Goal: Task Accomplishment & Management: Manage account settings

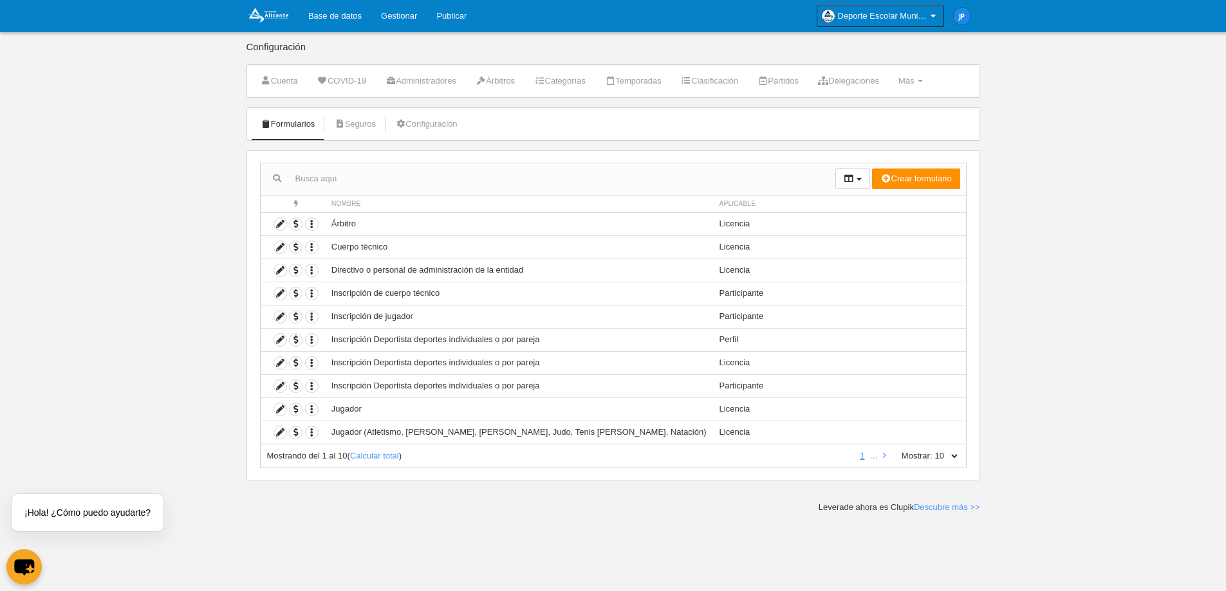
click at [391, 461] on div "Mostrando del 1 al 10 ( Calcular total )" at bounding box center [559, 456] width 584 height 12
click at [386, 456] on link "Calcular total" at bounding box center [374, 456] width 49 height 10
click at [315, 319] on icon "button" at bounding box center [312, 317] width 12 height 12
click at [298, 320] on span "button" at bounding box center [295, 317] width 12 height 12
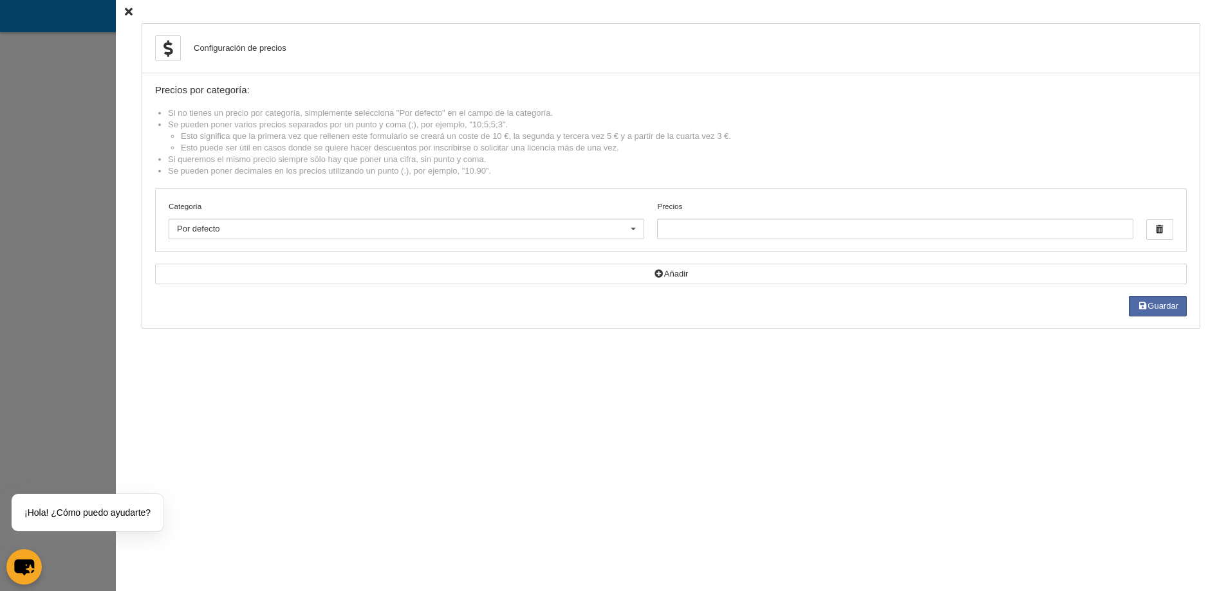
click at [116, 8] on div "Configuración de precios Precios por categoría: Si no tienes un precio por cate…" at bounding box center [671, 295] width 1110 height 591
click at [125, 10] on icon at bounding box center [129, 12] width 8 height 8
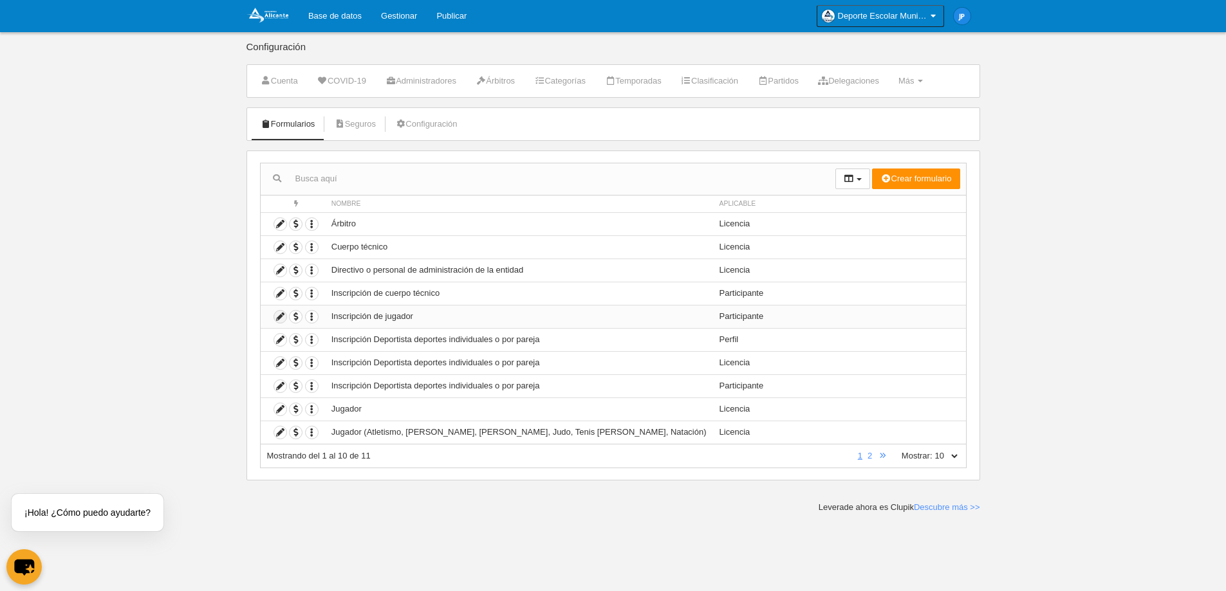
click at [278, 317] on icon at bounding box center [280, 317] width 12 height 12
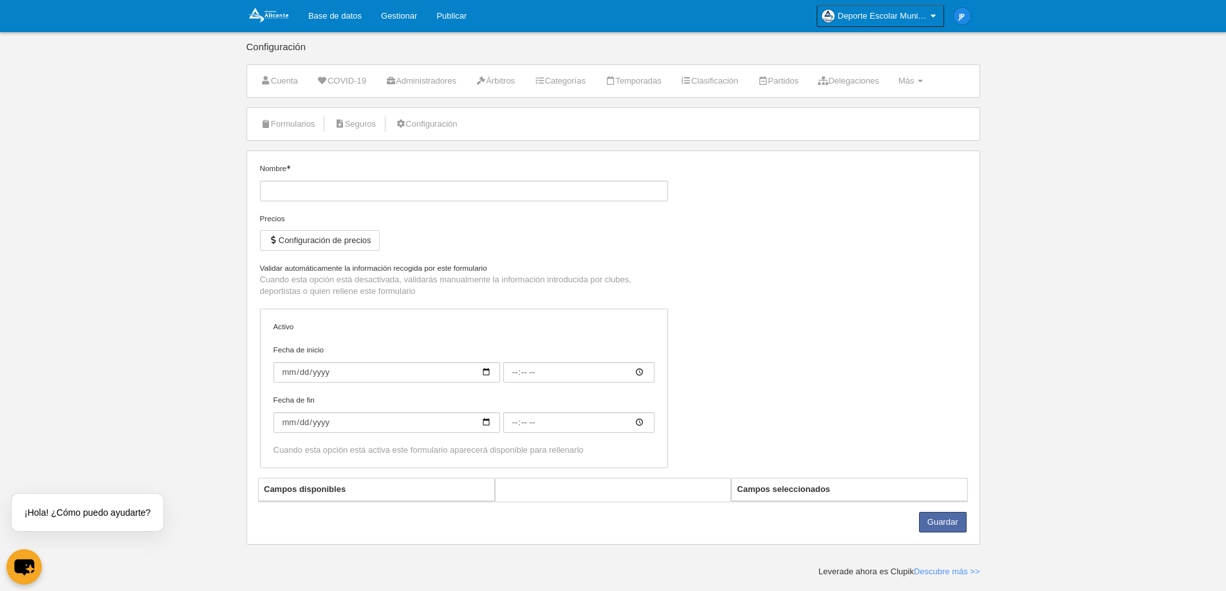
type input "Inscripción de jugador"
checkbox input "true"
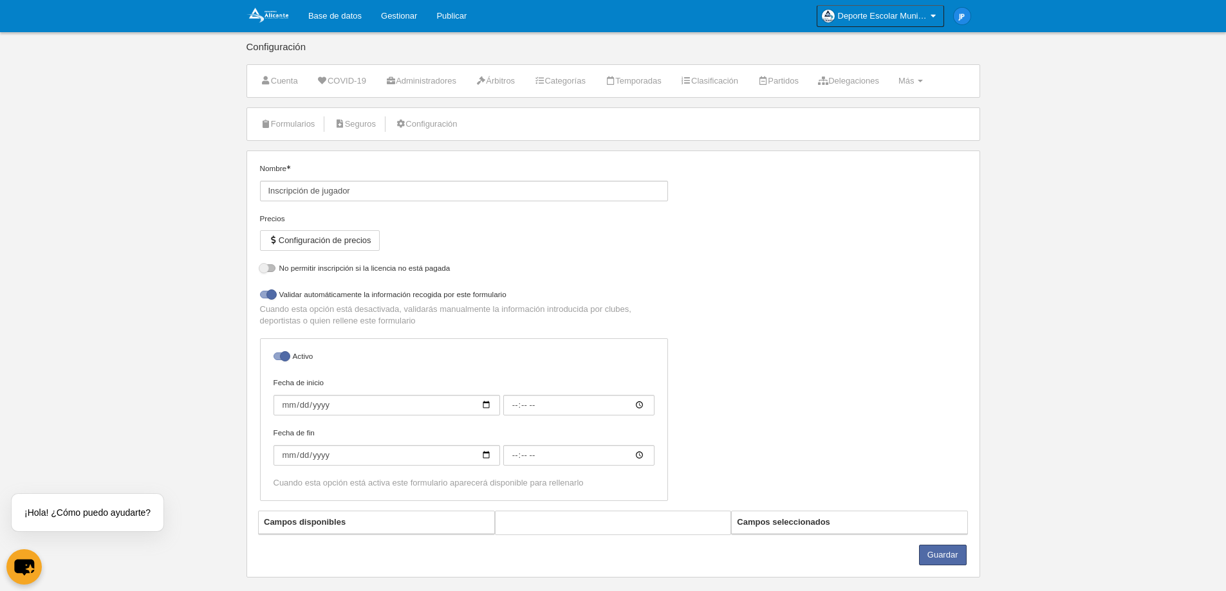
select select "selected"
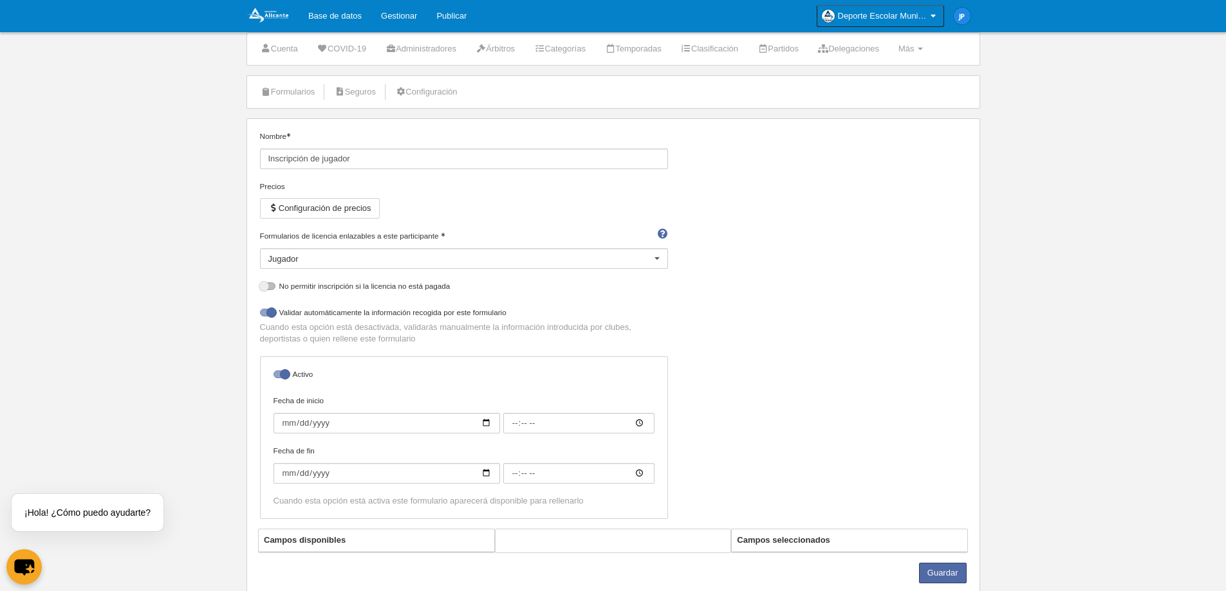
scroll to position [64, 0]
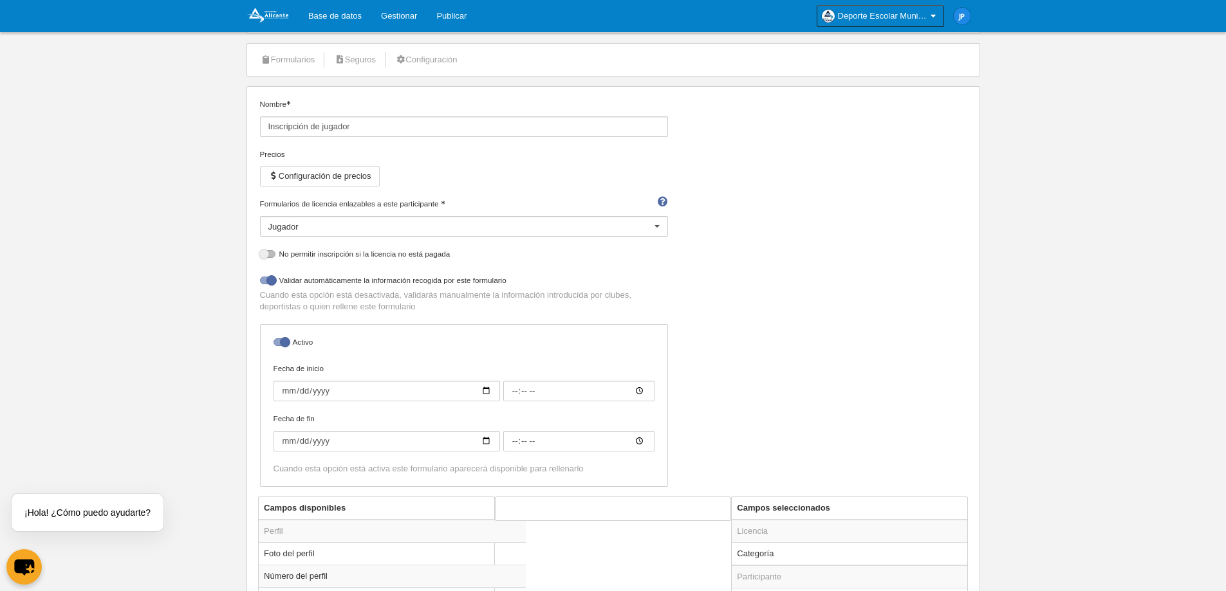
click at [648, 232] on div at bounding box center [657, 227] width 21 height 21
click at [814, 225] on div "Nombre Inscripción de jugador Precios Configuración de precios Formularios de l…" at bounding box center [613, 297] width 716 height 398
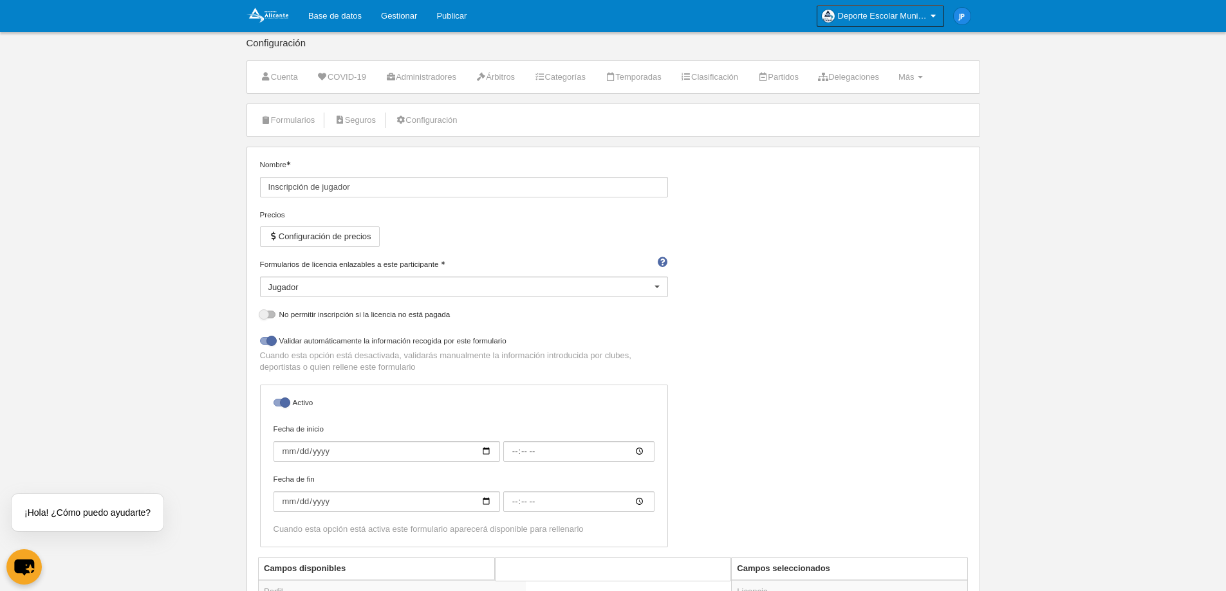
scroll to position [0, 0]
click at [922, 17] on span "Deporte Escolar Municipal de [GEOGRAPHIC_DATA]" at bounding box center [883, 16] width 90 height 13
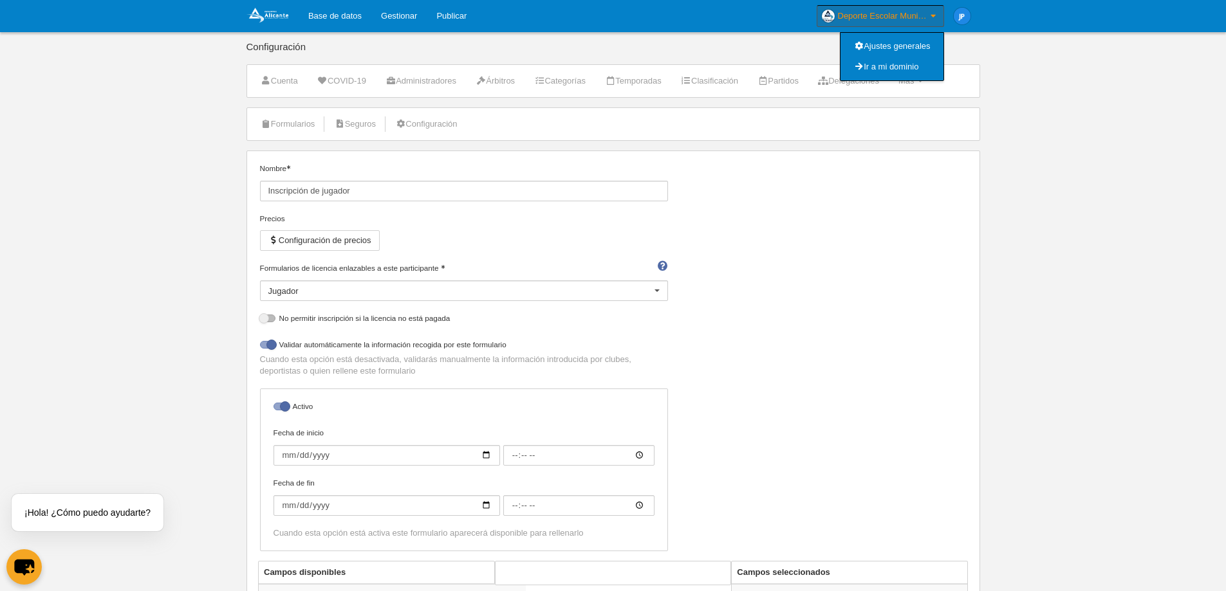
click at [922, 17] on span "Deporte Escolar Municipal de [GEOGRAPHIC_DATA]" at bounding box center [883, 16] width 90 height 13
click at [960, 16] on img at bounding box center [961, 16] width 17 height 17
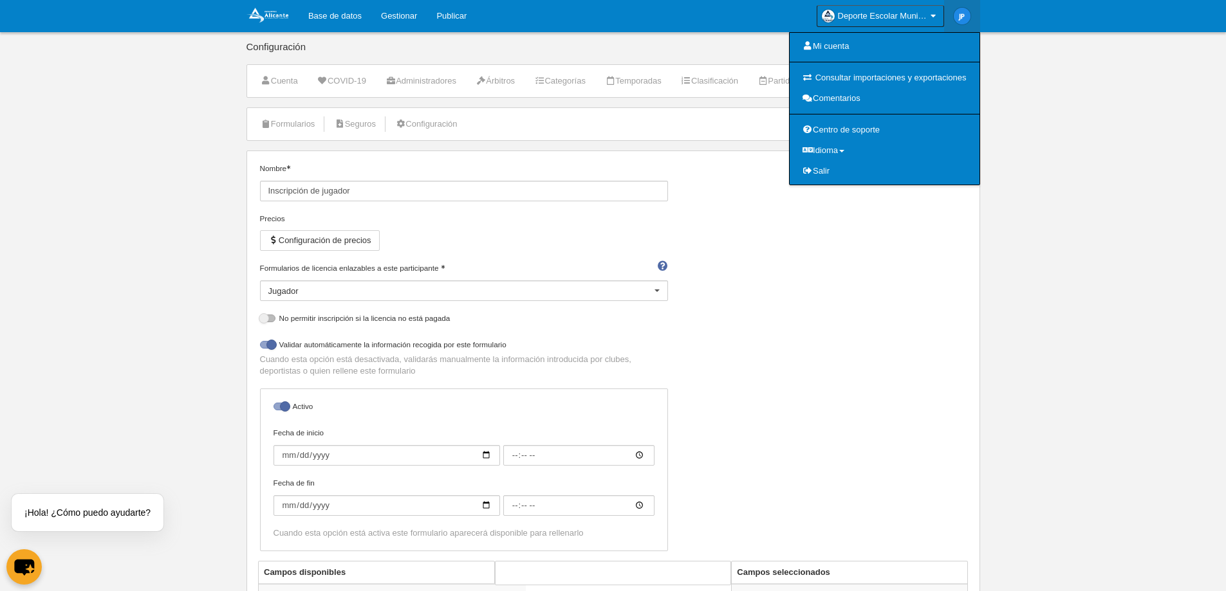
click at [1068, 124] on body "Base de datos Gestionar Publicar Deporte Escolar Municipal de Alicante Ajustes …" at bounding box center [613, 295] width 1226 height 591
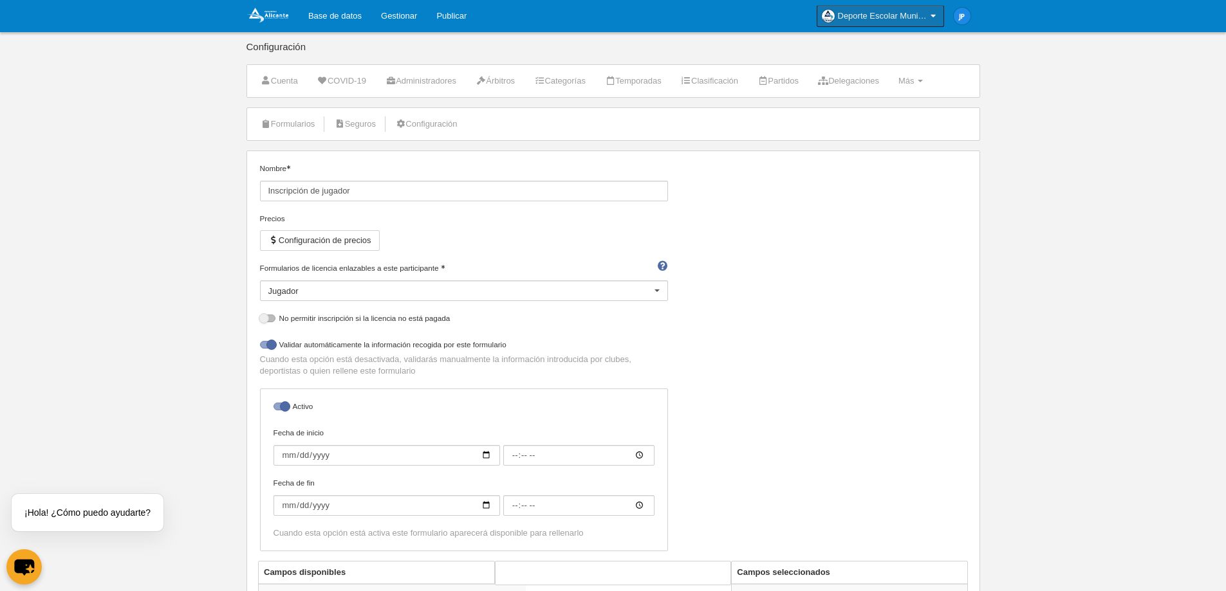
click at [930, 12] on icon at bounding box center [933, 16] width 11 height 13
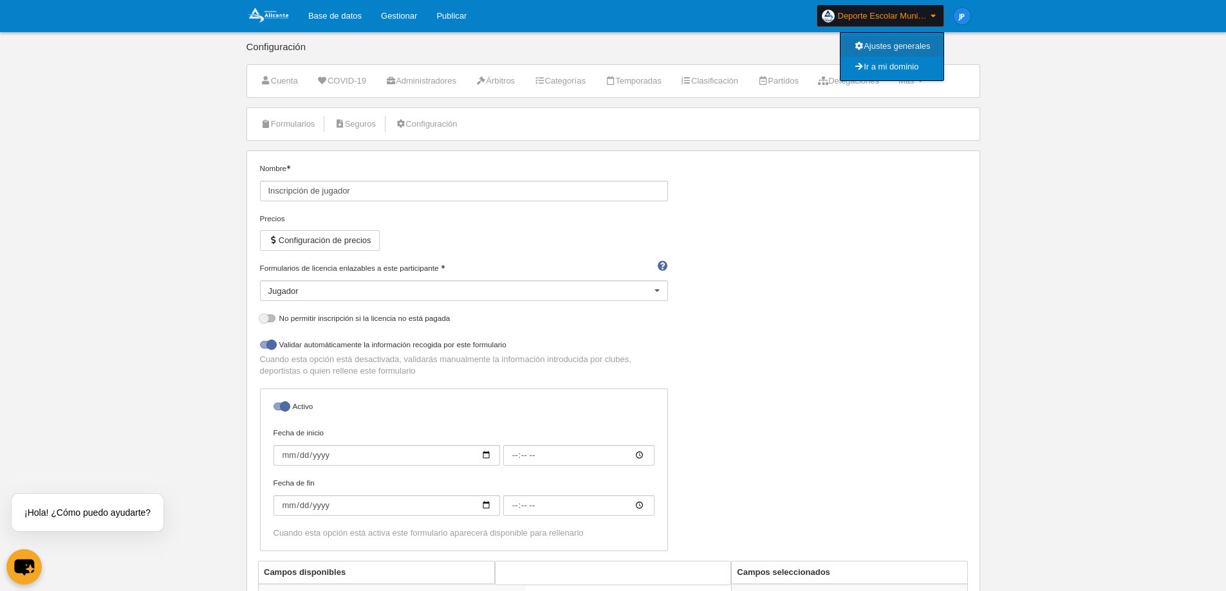
click at [912, 45] on link "Ajustes generales" at bounding box center [891, 46] width 103 height 21
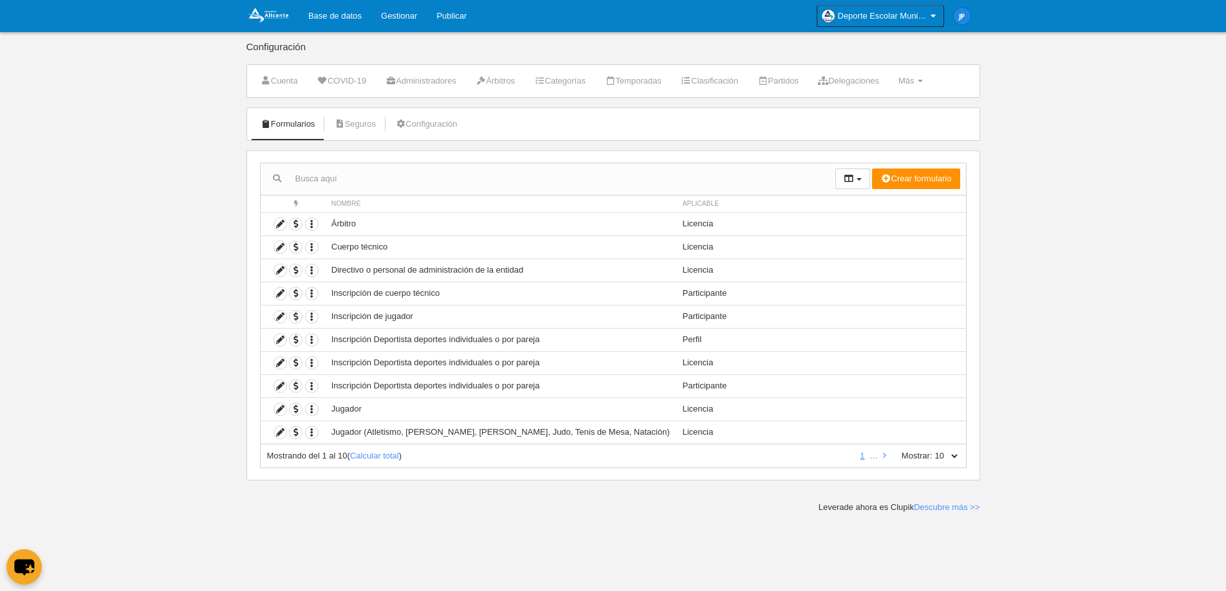
click at [955, 452] on select "10 25 50 100 500" at bounding box center [945, 456] width 27 height 12
click at [932, 450] on select "10 25 50 100 500" at bounding box center [945, 456] width 27 height 12
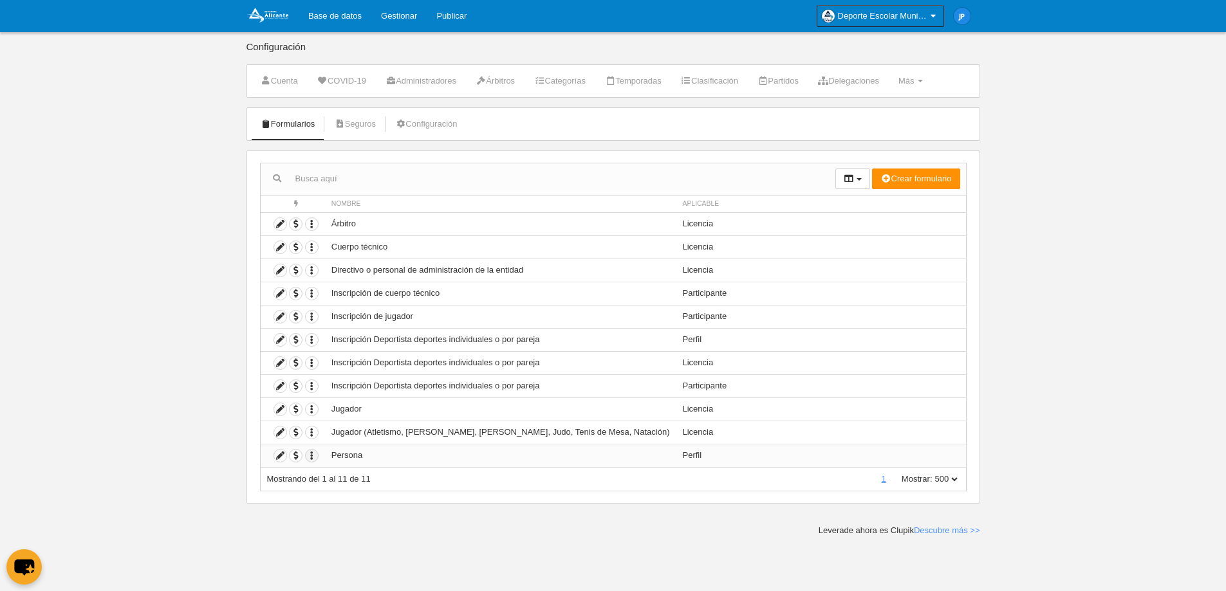
click at [311, 454] on icon "button" at bounding box center [312, 456] width 12 height 12
click at [957, 474] on select "10 25 50 100 500" at bounding box center [945, 479] width 27 height 12
select select "50"
click at [932, 473] on select "10 25 50 100 500" at bounding box center [945, 479] width 27 height 12
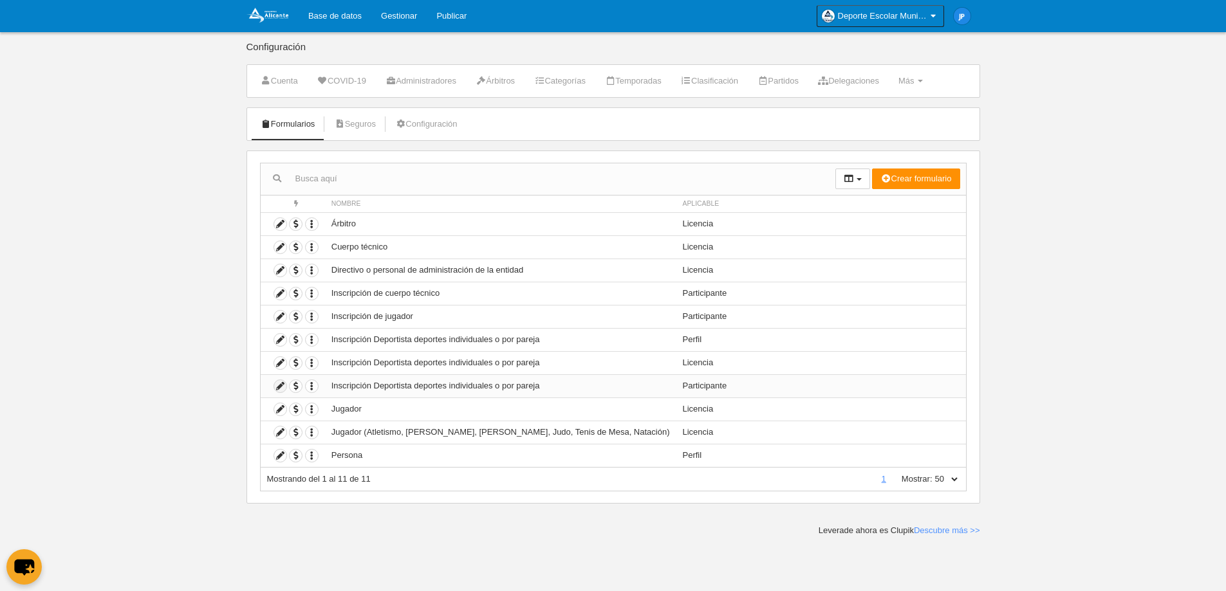
click at [280, 387] on icon at bounding box center [280, 386] width 12 height 12
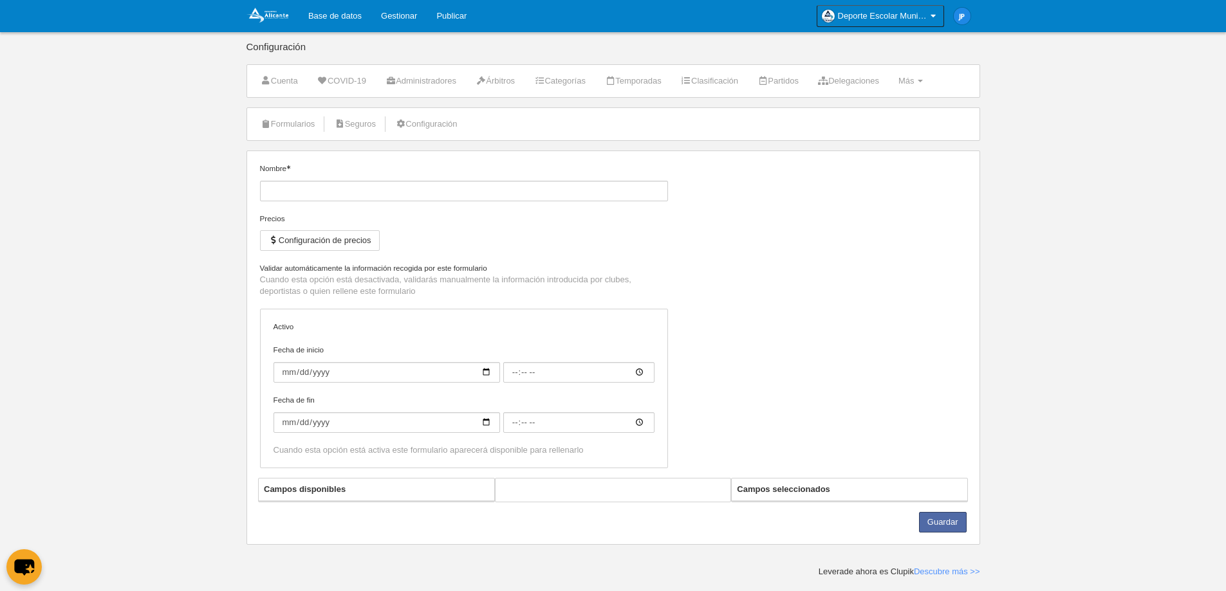
type input "Inscripción Deportista deportes individuales o por pareja"
checkbox input "true"
select select "selected"
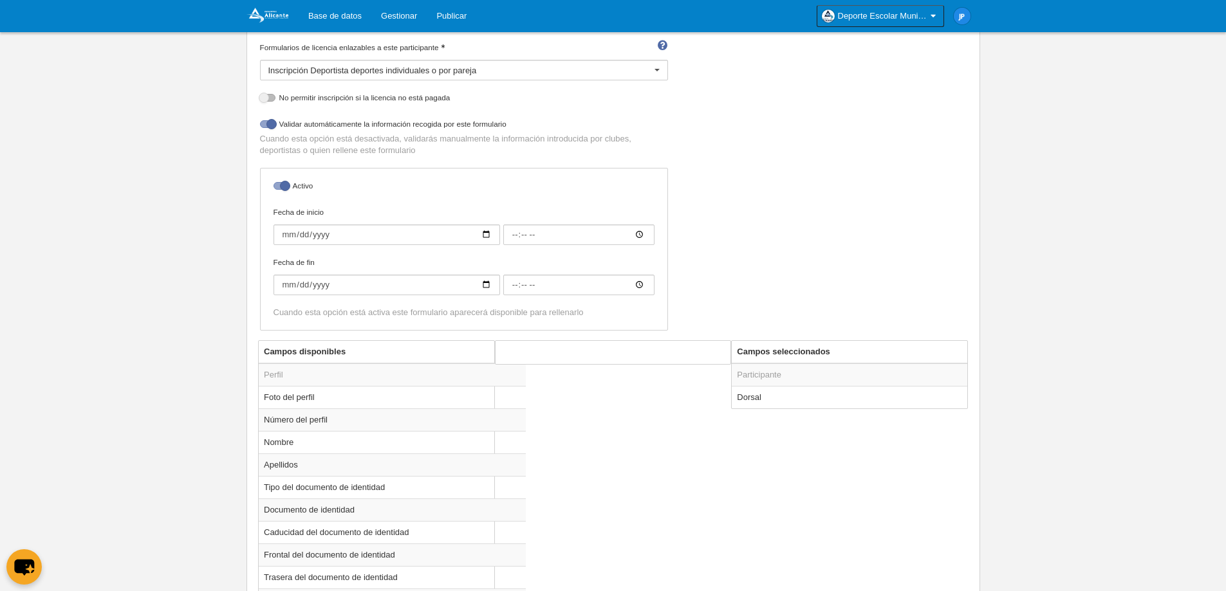
scroll to position [257, 0]
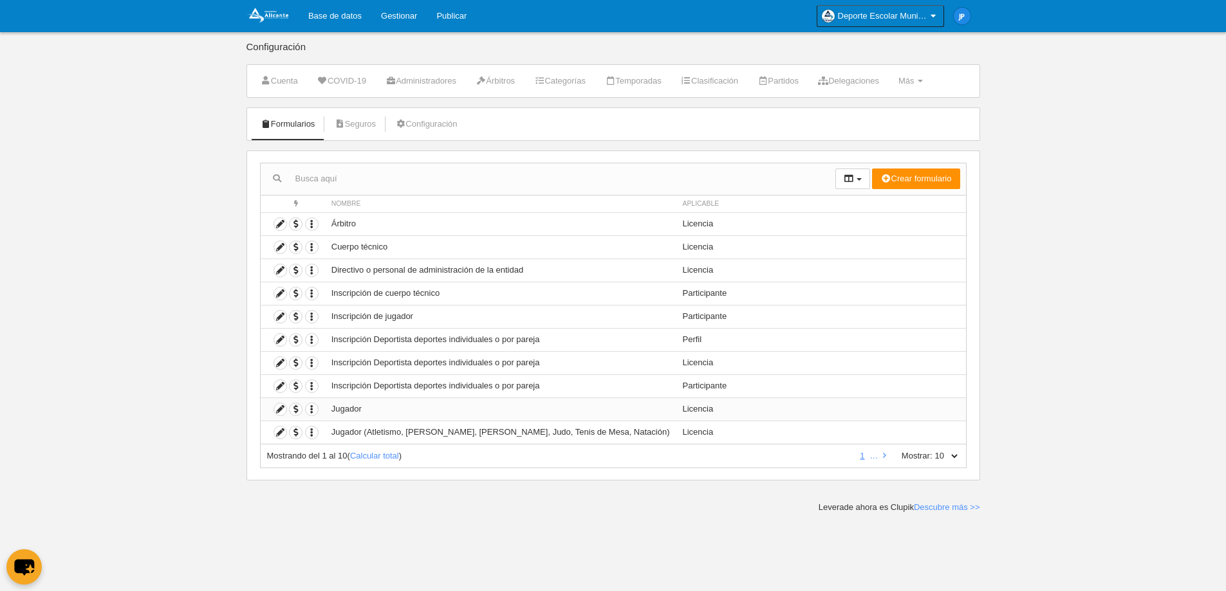
click at [363, 405] on td "Jugador" at bounding box center [500, 409] width 351 height 23
click at [363, 406] on td "Jugador" at bounding box center [500, 409] width 351 height 23
click at [281, 409] on icon at bounding box center [280, 409] width 12 height 12
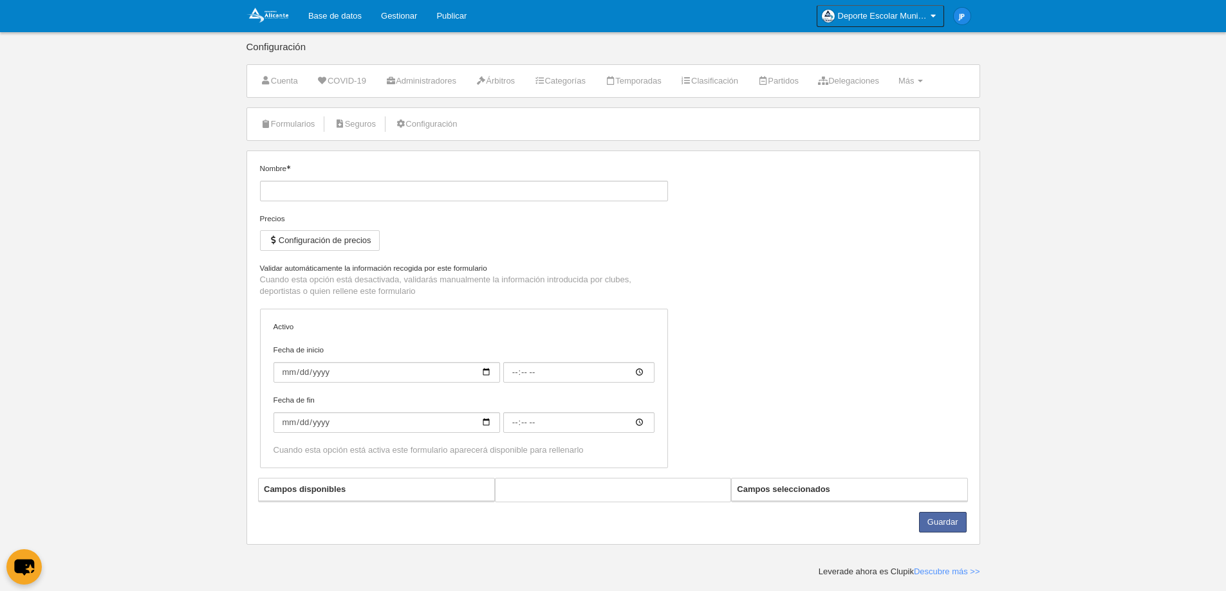
type input "Jugador"
checkbox input "true"
type input "[DATE]"
type input "00:00"
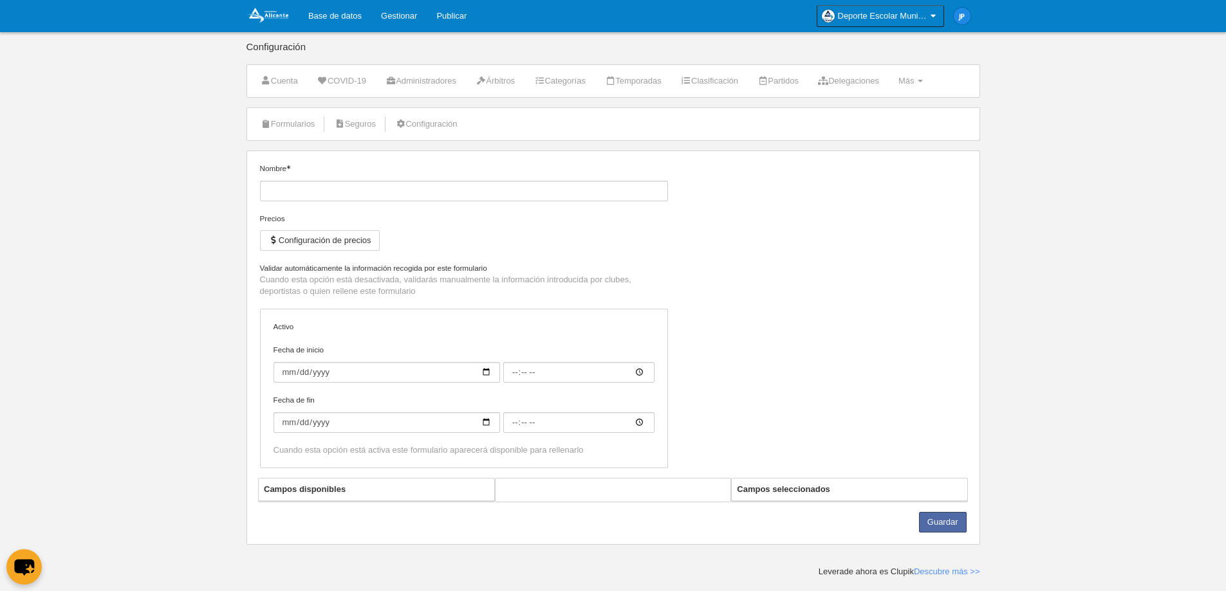
type input "[DATE]"
type input "00:00"
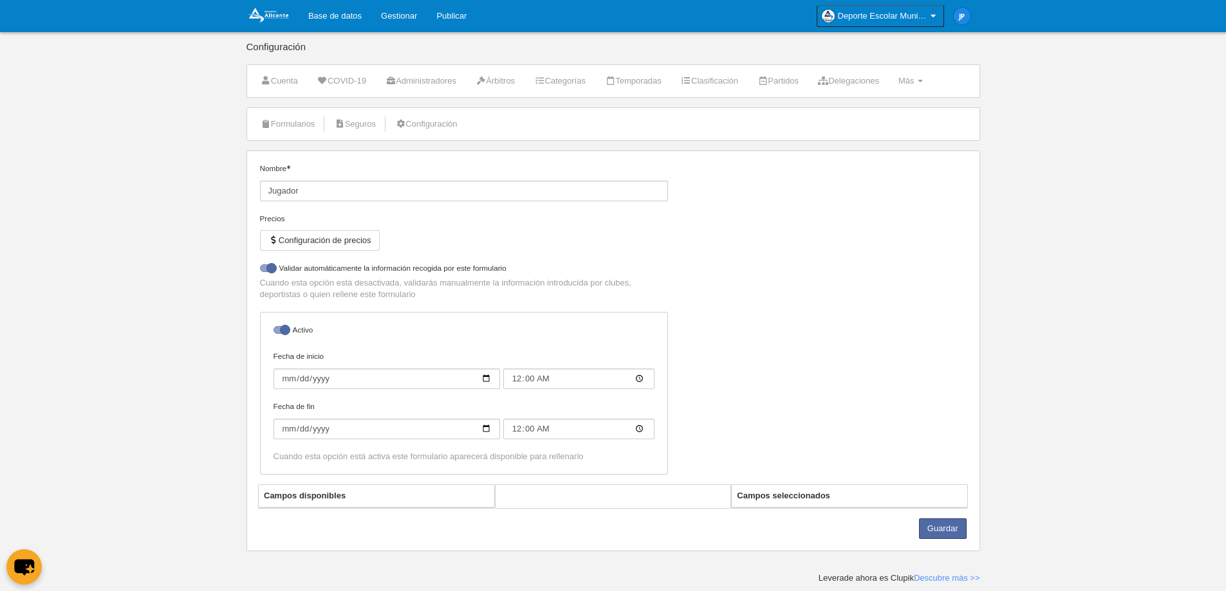
select select "selected"
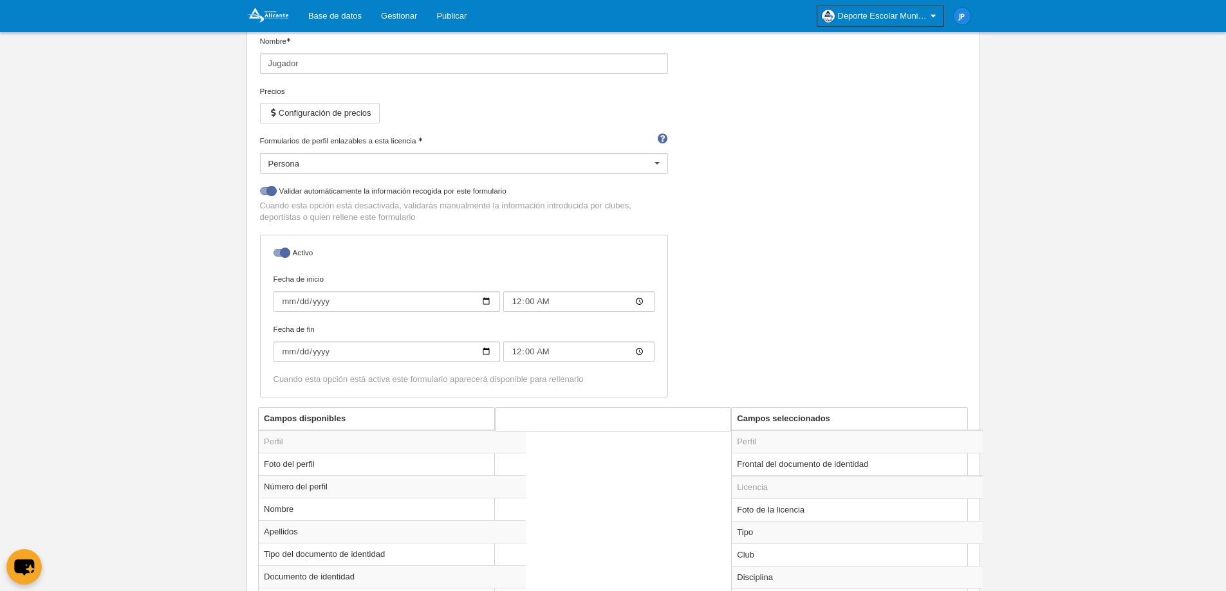
scroll to position [129, 0]
click at [638, 300] on input "00:00" at bounding box center [578, 300] width 151 height 21
click at [742, 300] on div "Nombre Jugador Precios Configuración de precios Formularios de perfil enlazable…" at bounding box center [613, 220] width 716 height 372
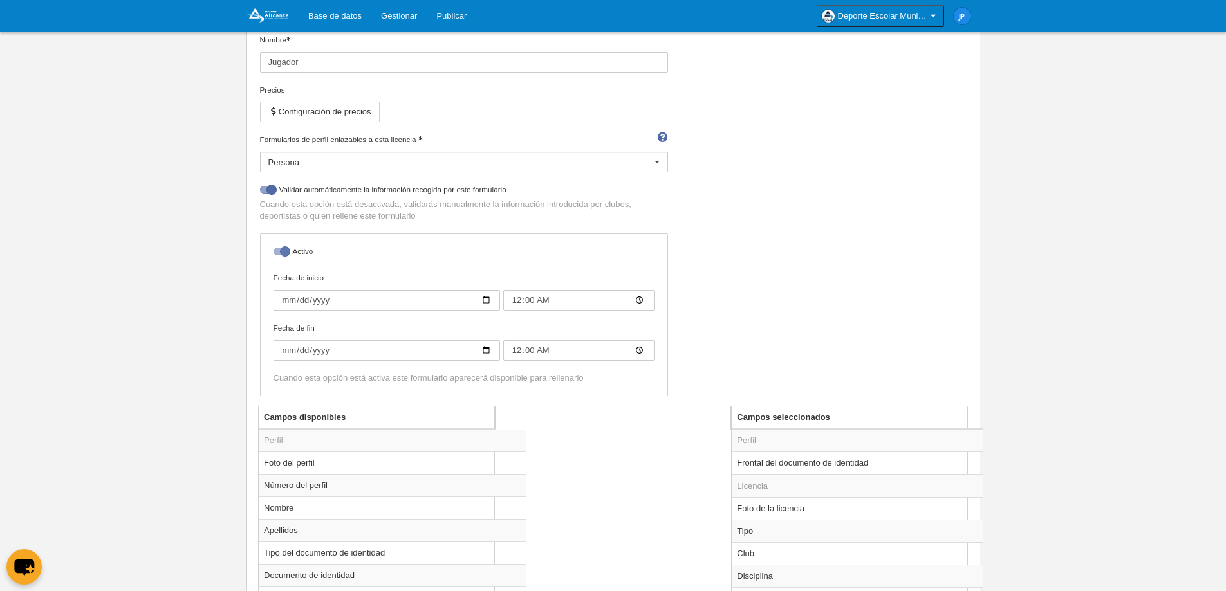
click at [276, 251] on div at bounding box center [280, 252] width 15 height 8
click at [276, 251] on input "checkbox" at bounding box center [278, 255] width 8 height 8
click at [276, 251] on div at bounding box center [280, 252] width 15 height 8
click at [276, 251] on input "checkbox" at bounding box center [278, 255] width 8 height 8
checkbox input "true"
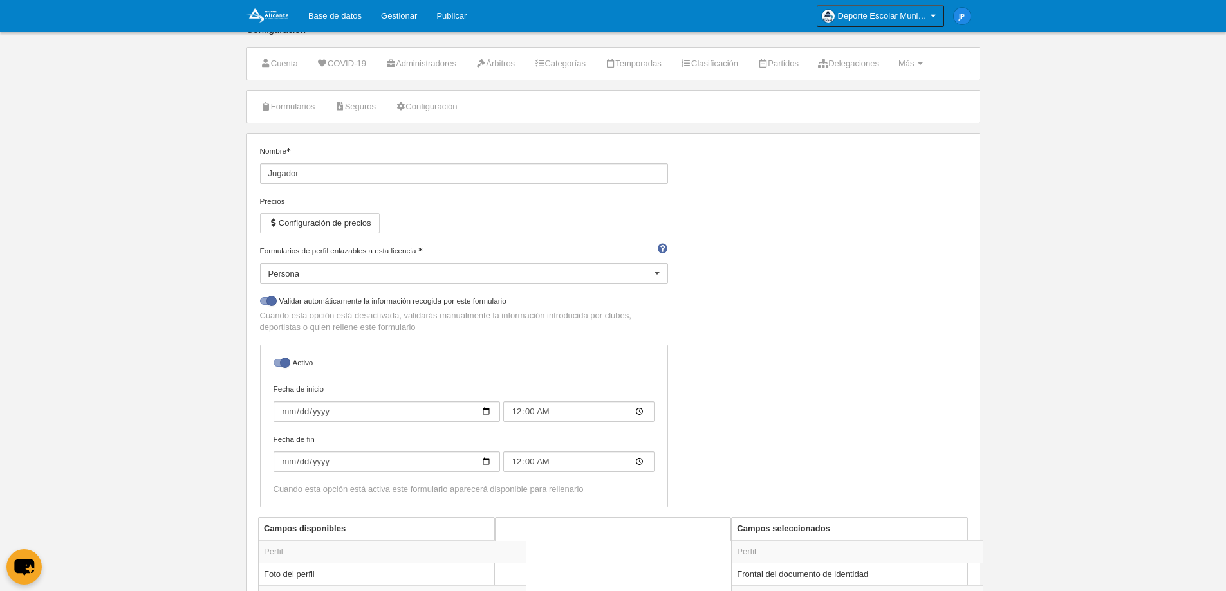
scroll to position [0, 0]
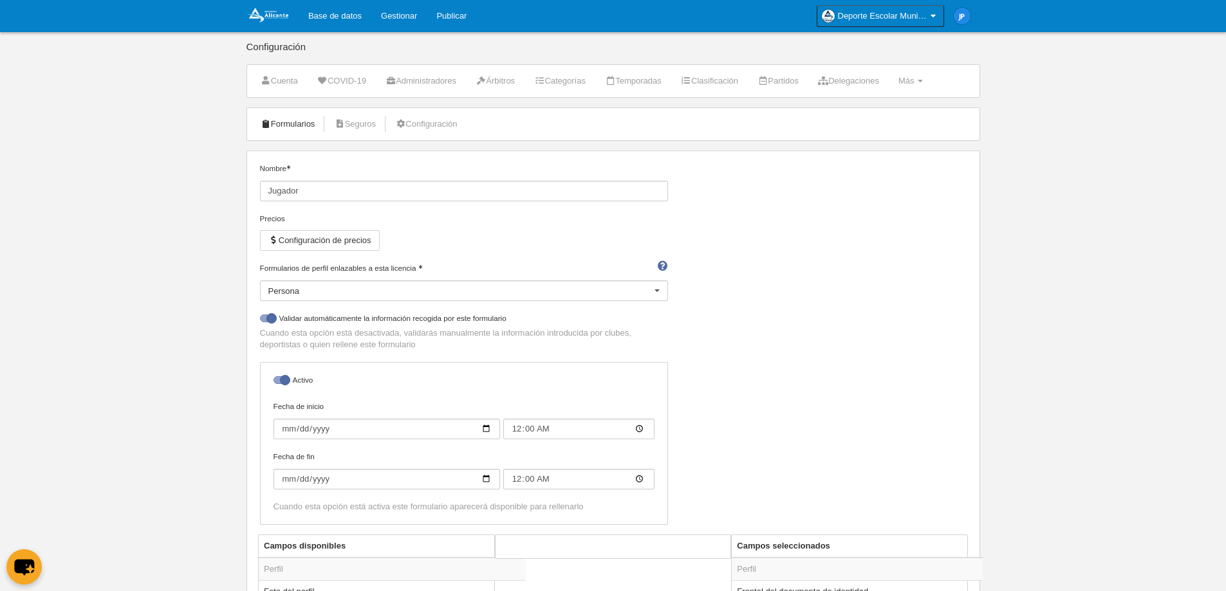
click at [284, 127] on link "Formularios" at bounding box center [287, 124] width 69 height 19
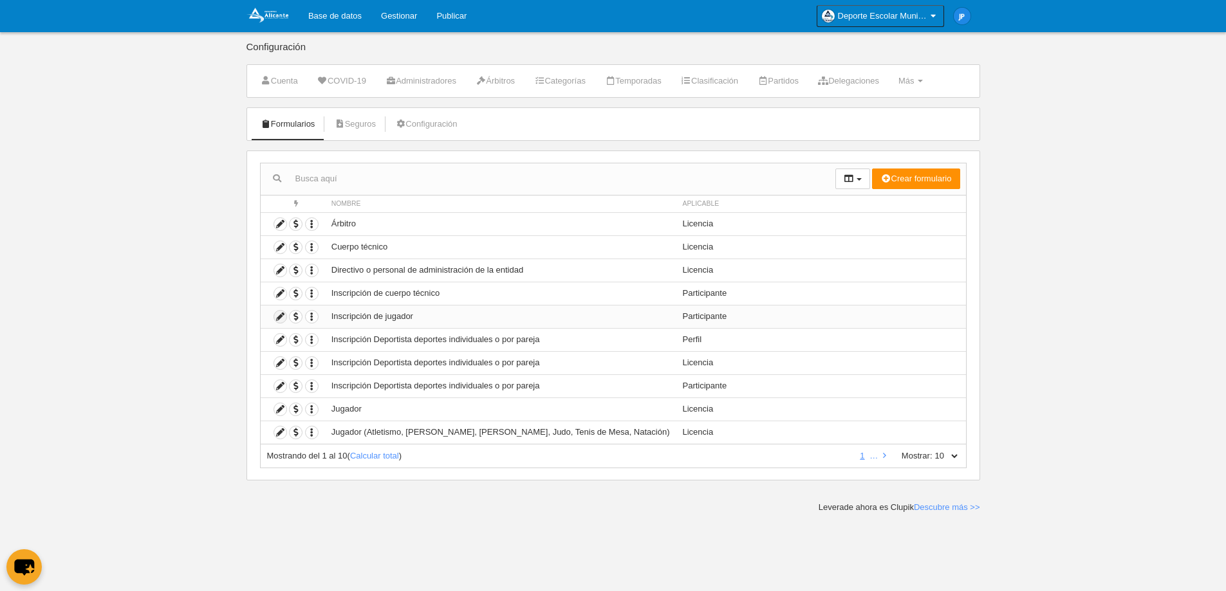
click at [277, 319] on icon at bounding box center [280, 317] width 12 height 12
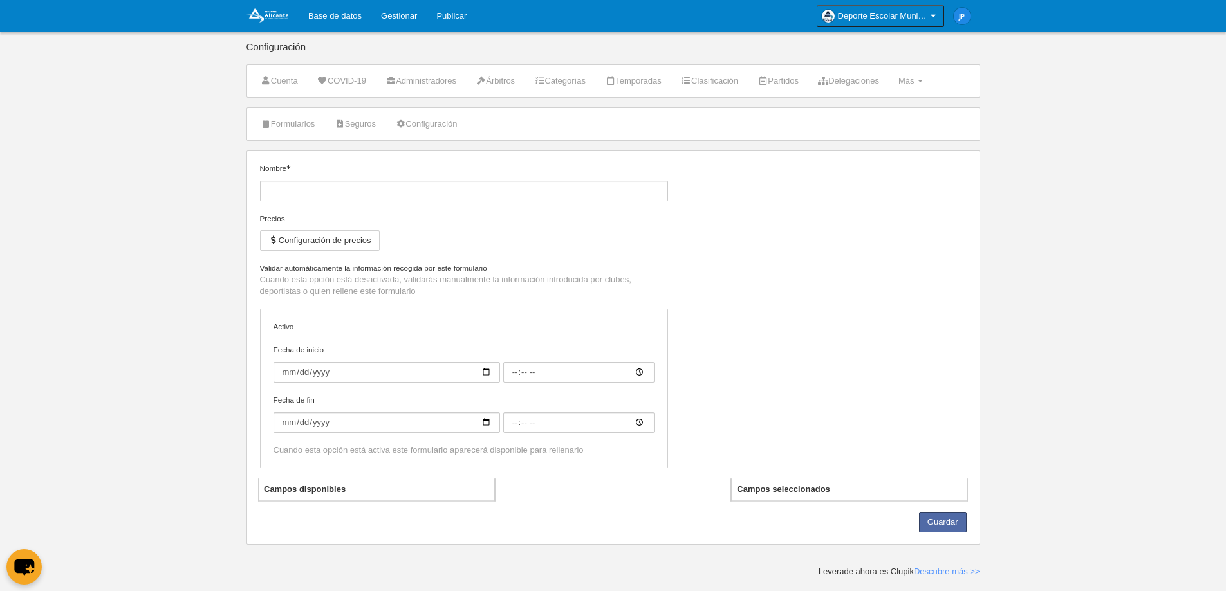
type input "Inscripción de jugador"
checkbox input "true"
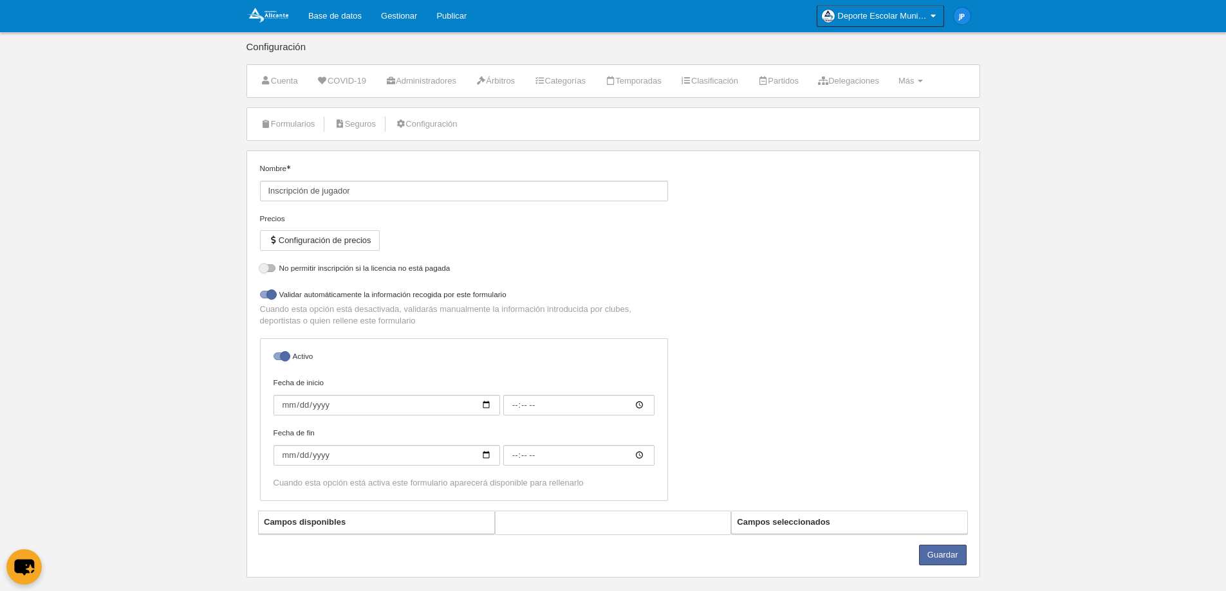
select select "selected"
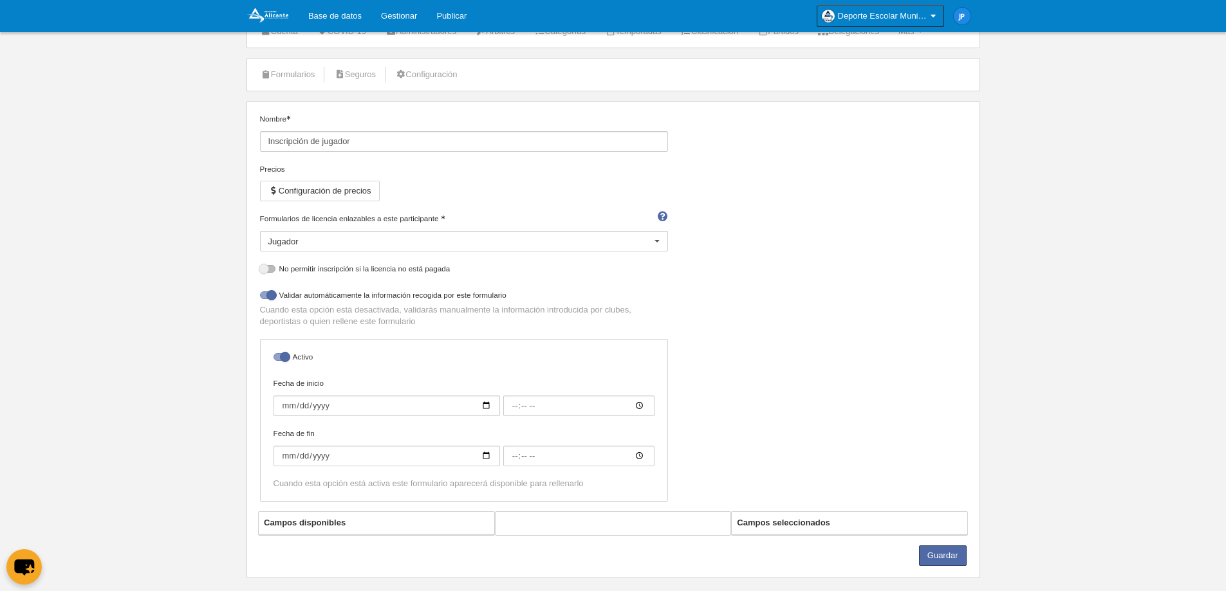
scroll to position [69, 0]
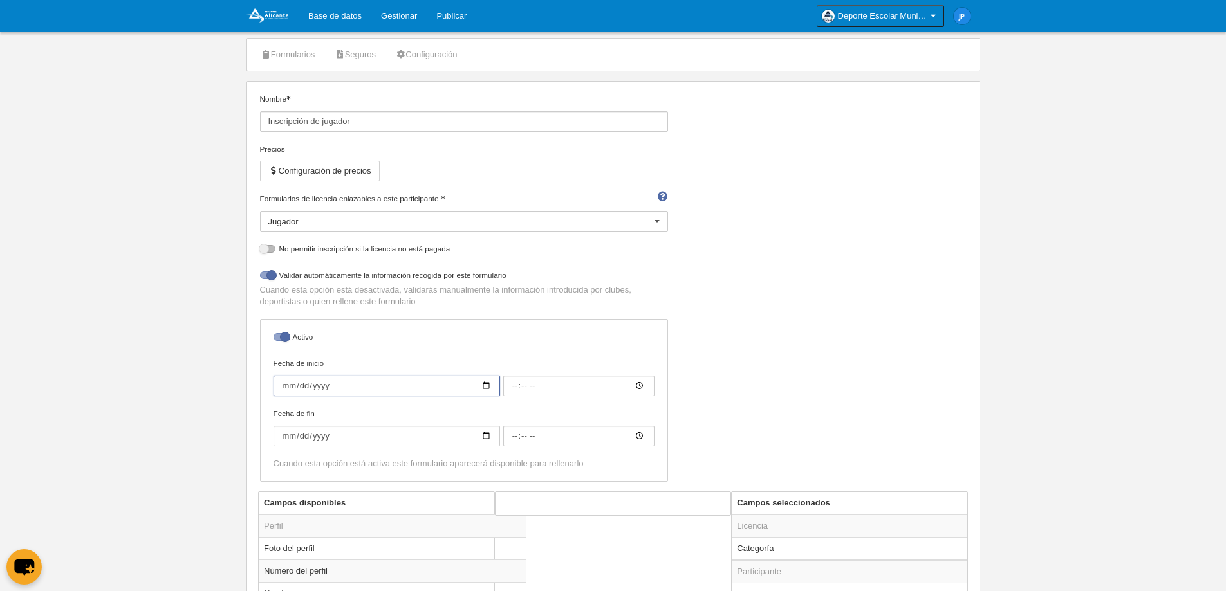
click at [470, 392] on input "Fecha de inicio" at bounding box center [386, 386] width 226 height 21
click at [481, 390] on input "Fecha de inicio" at bounding box center [386, 386] width 226 height 21
type input "[DATE]"
type input "00:00"
type input "[DATE]"
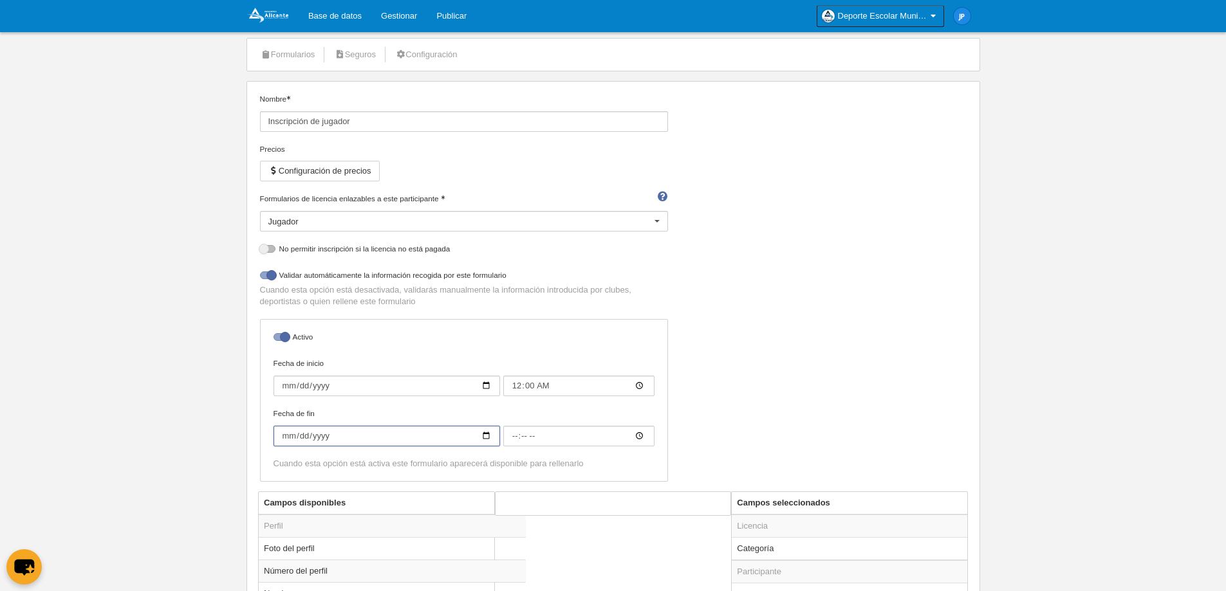
click at [488, 443] on input "Fecha de fin" at bounding box center [386, 436] width 226 height 21
click at [488, 436] on input "Fecha de fin" at bounding box center [386, 436] width 226 height 21
type input "[DATE]"
type input "00:00"
type input "[DATE]"
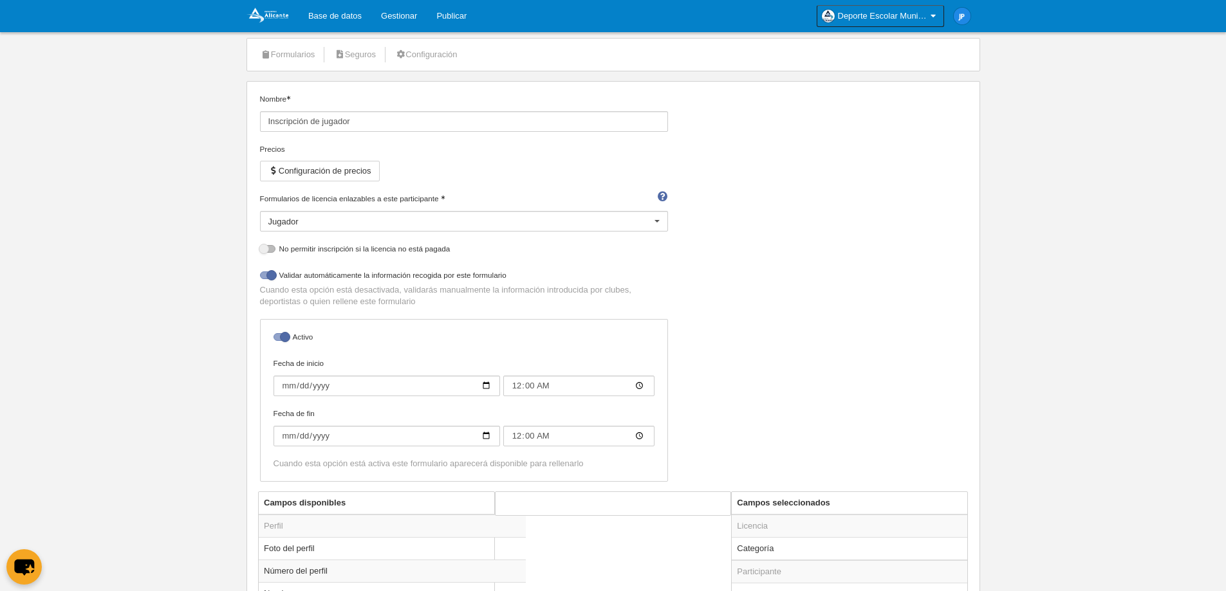
click at [962, 309] on div "Nombre Inscripción de jugador Precios Configuración de precios Formularios de l…" at bounding box center [613, 292] width 716 height 398
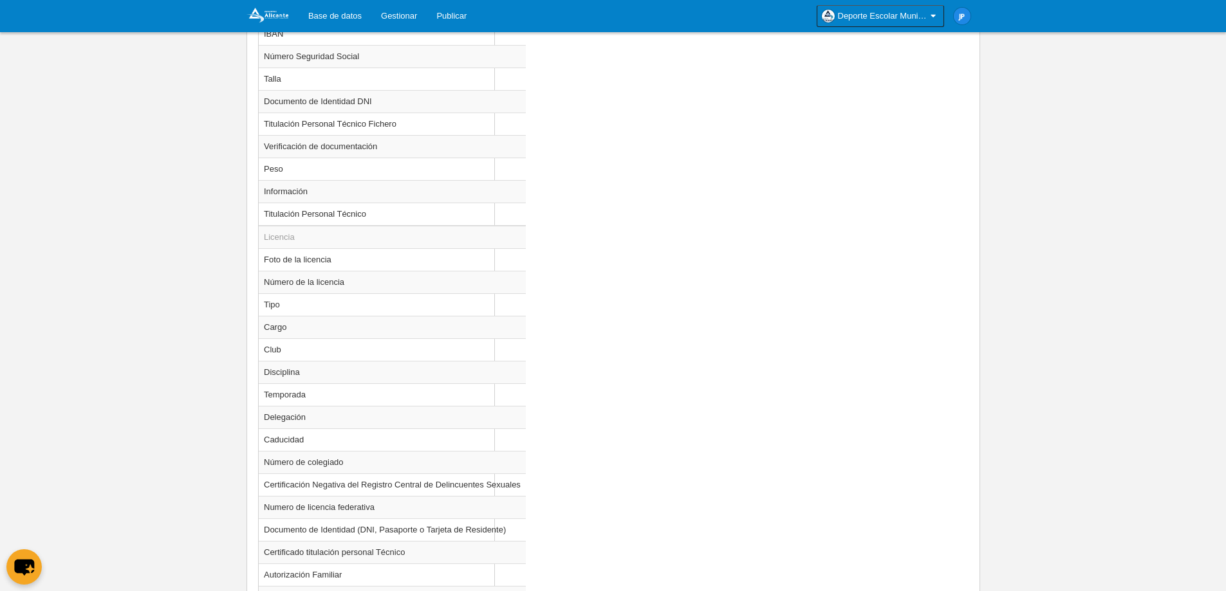
scroll to position [1173, 0]
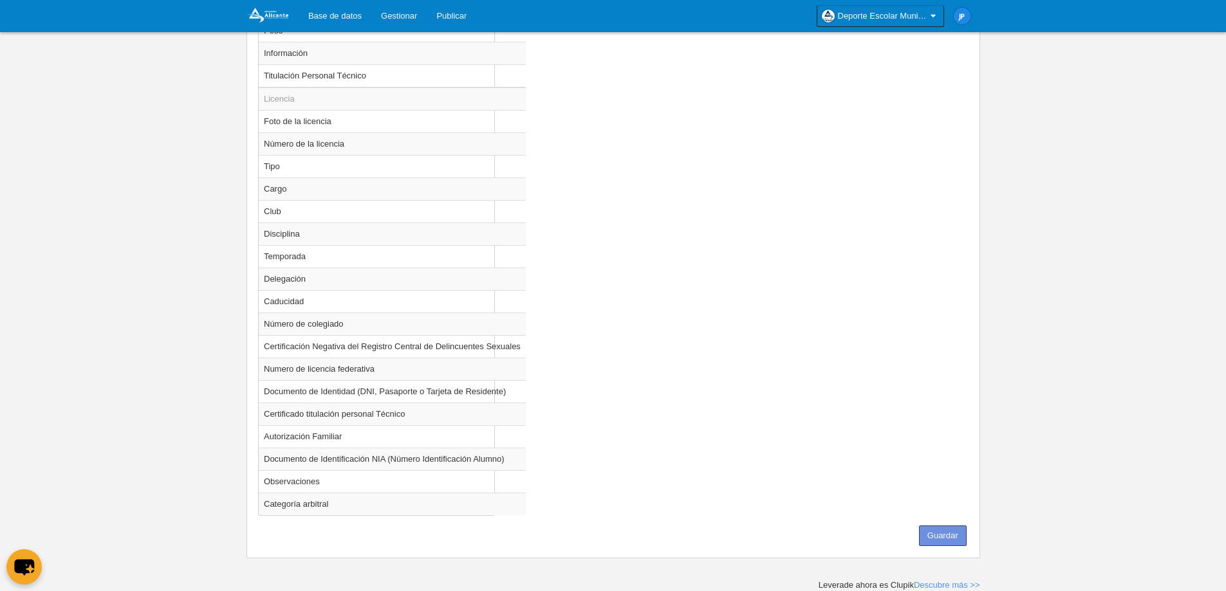
click at [960, 532] on button "Guardar" at bounding box center [943, 536] width 48 height 21
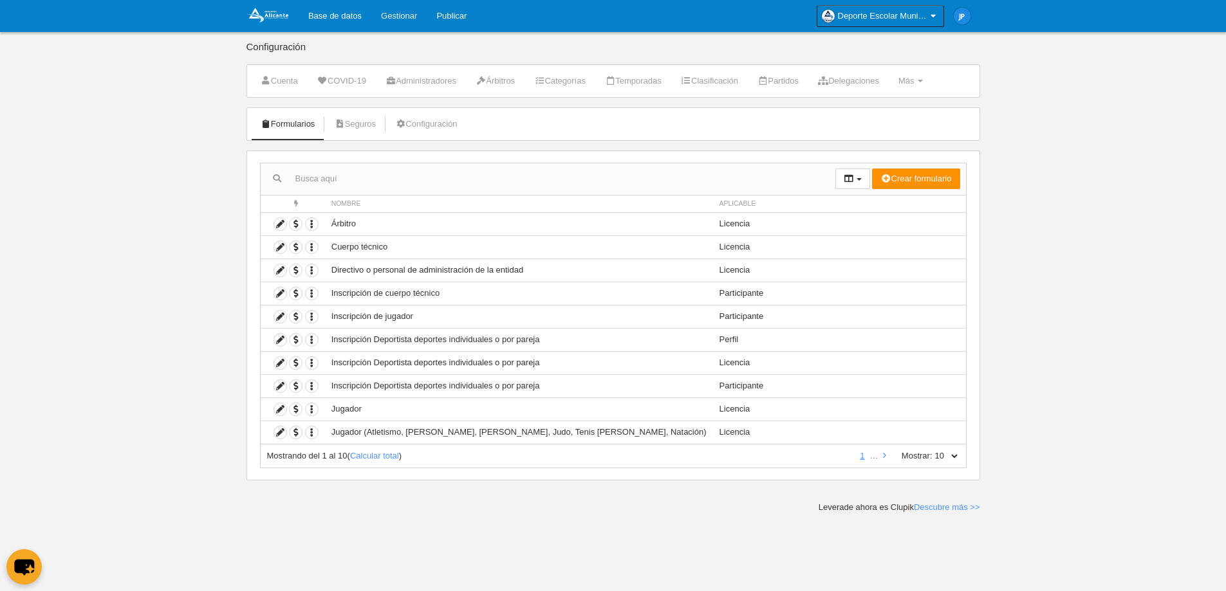
click at [406, 25] on link "Gestionar" at bounding box center [398, 16] width 55 height 32
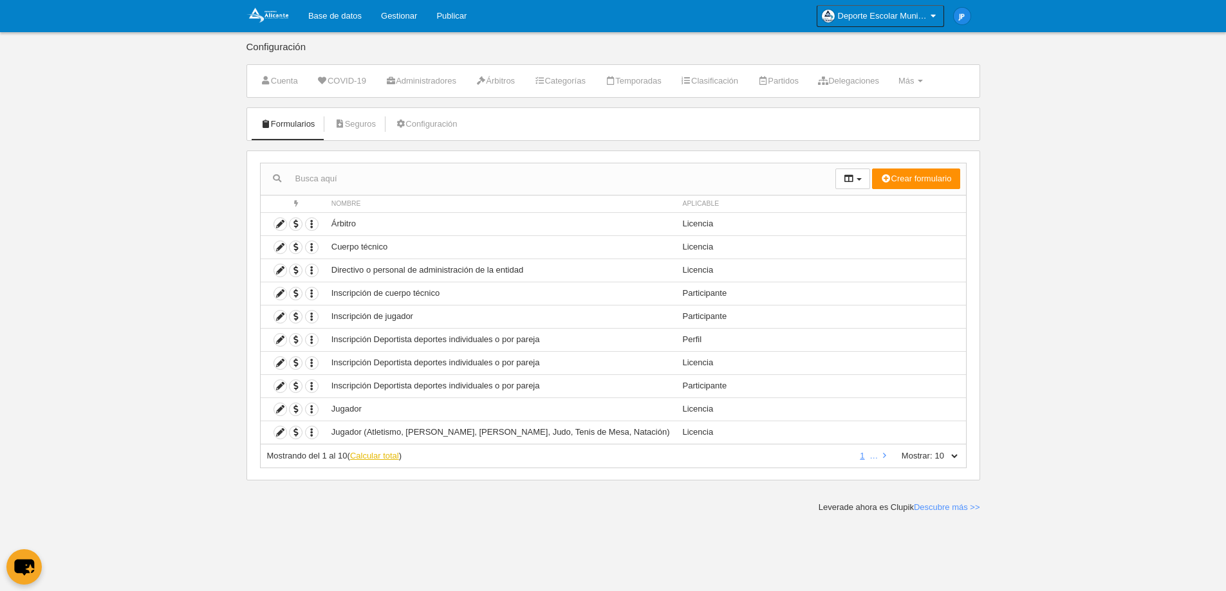
click at [374, 457] on link "Calcular total" at bounding box center [374, 456] width 49 height 10
click at [873, 457] on link "2" at bounding box center [870, 456] width 10 height 10
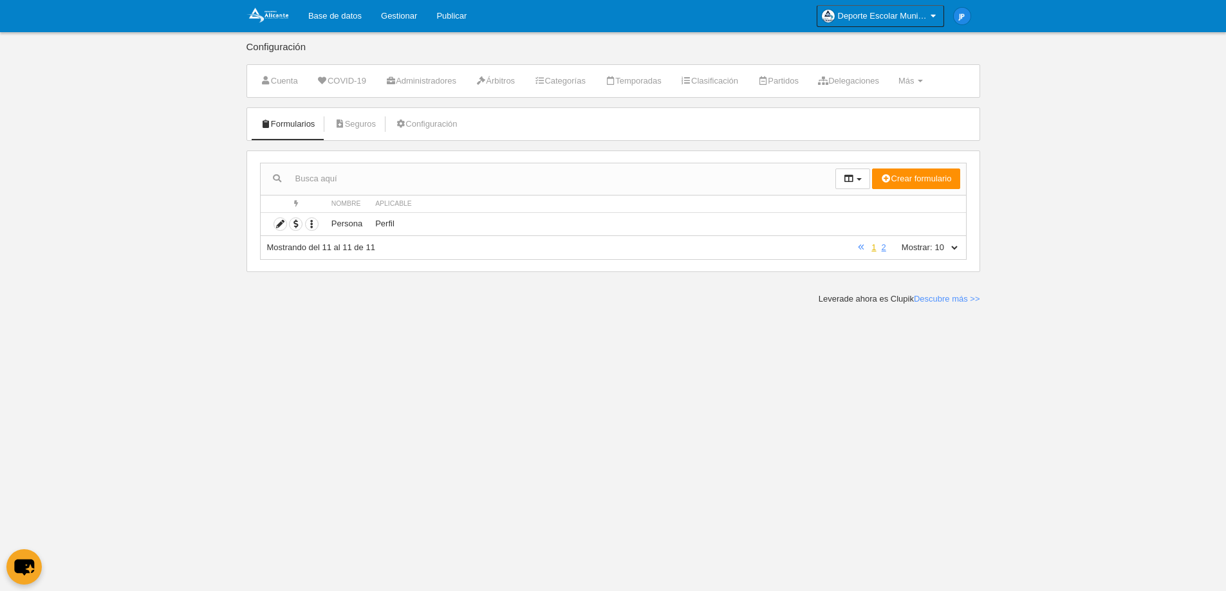
click at [876, 248] on link "1" at bounding box center [873, 248] width 10 height 10
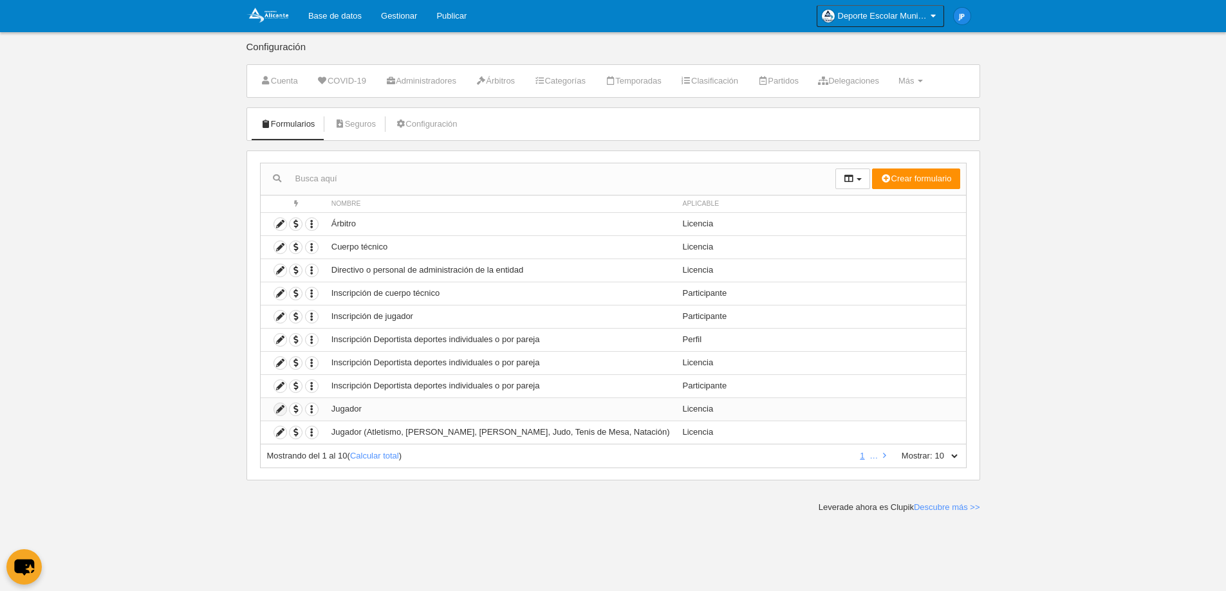
click at [284, 409] on icon at bounding box center [280, 409] width 12 height 12
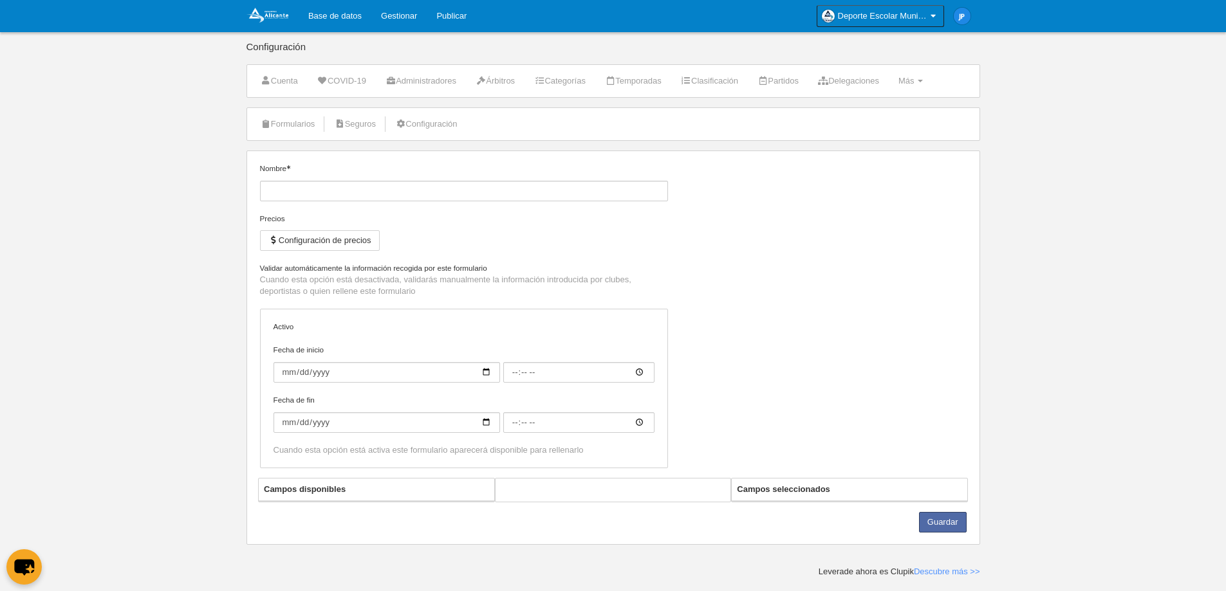
type input "Jugador"
checkbox input "true"
type input "2025-09-01"
type input "00:00"
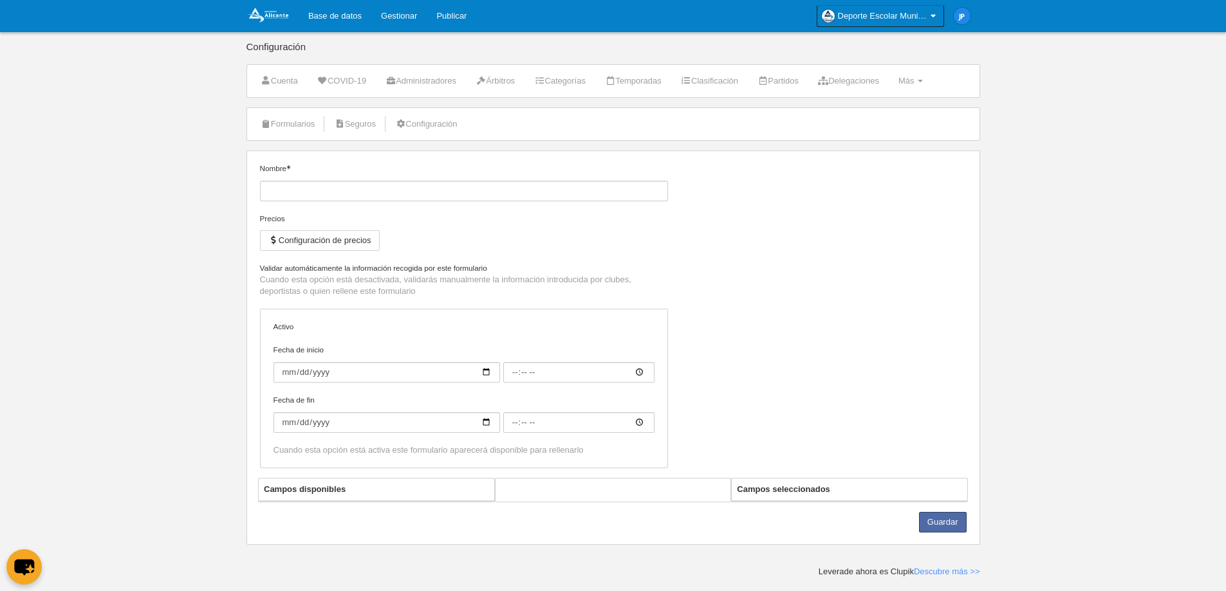
type input "2026-06-01"
type input "00:00"
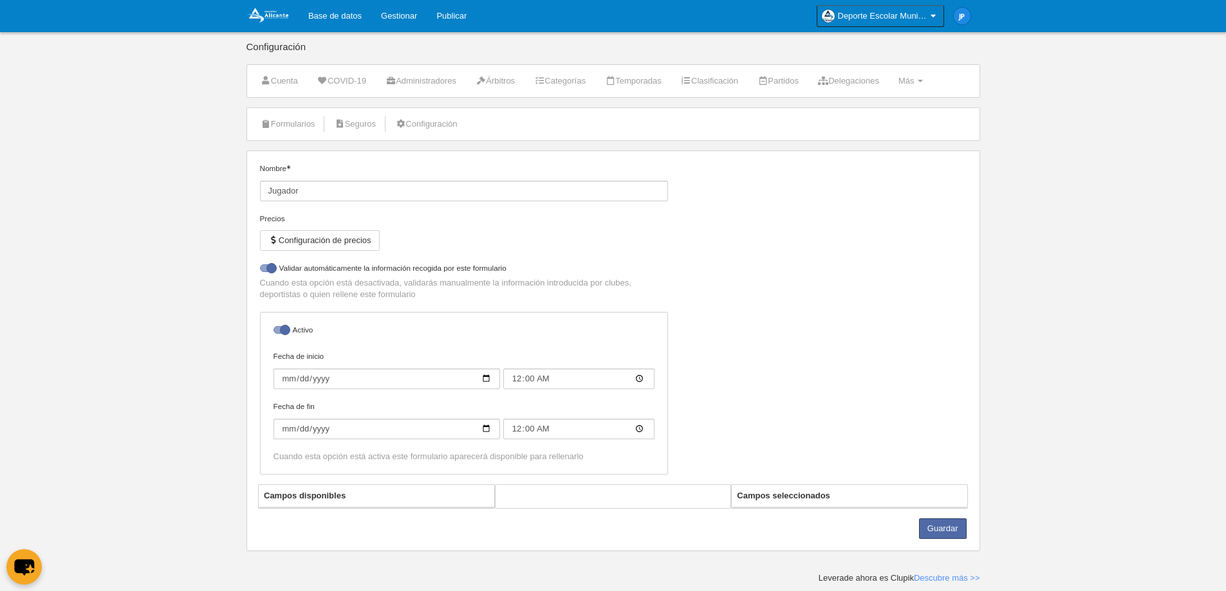
select select "selected"
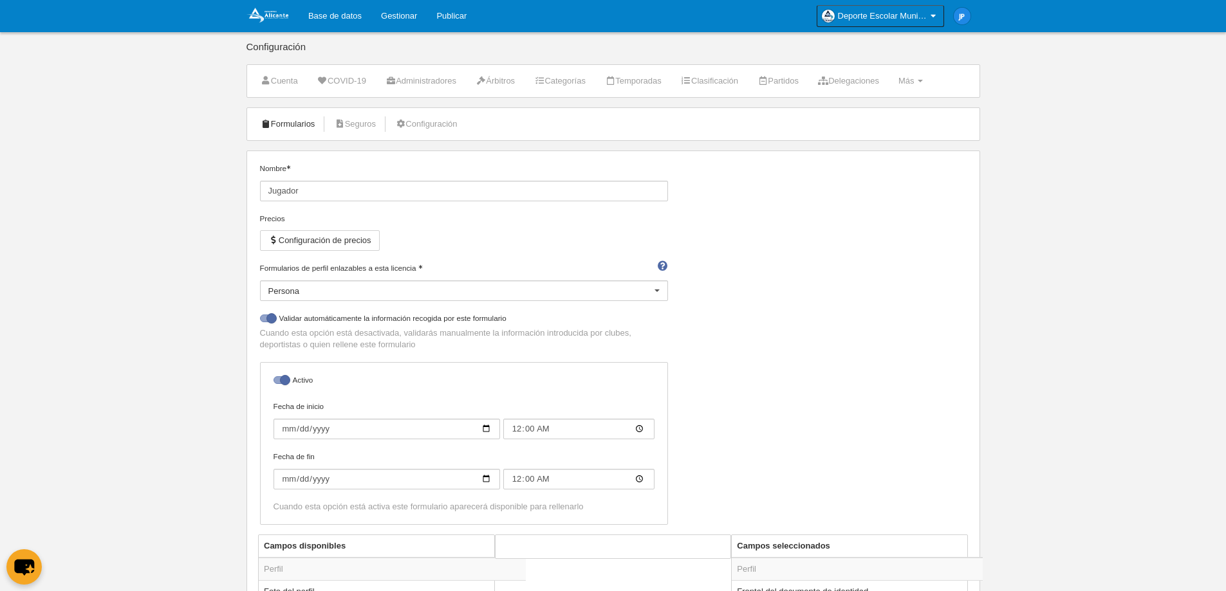
click at [297, 125] on link "Formularios" at bounding box center [287, 124] width 69 height 19
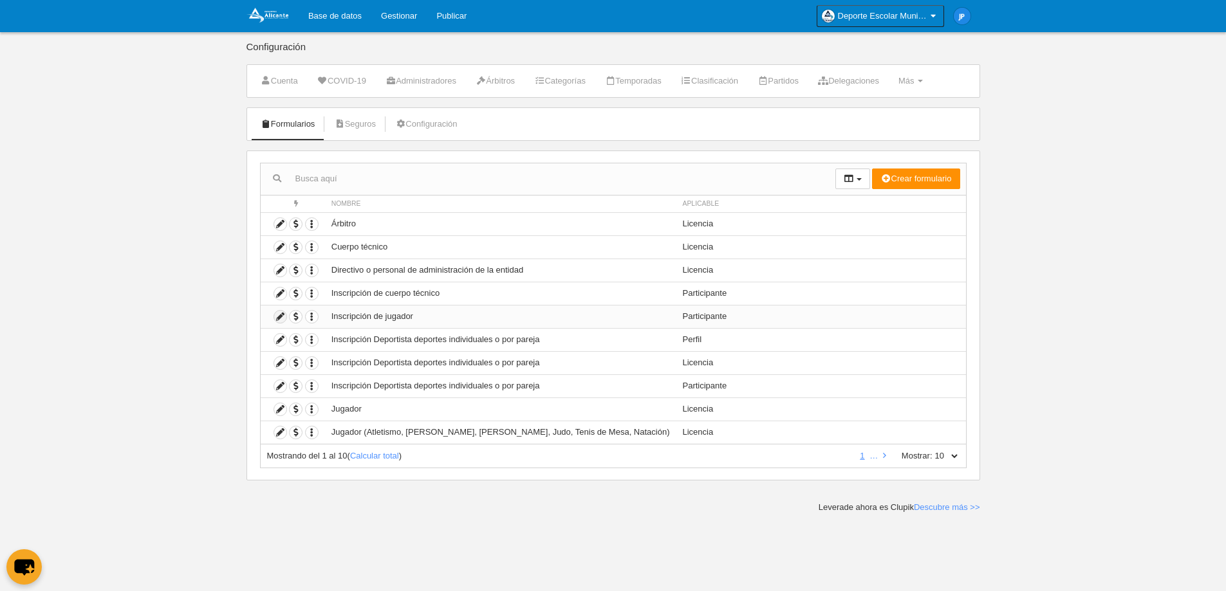
click at [284, 315] on icon at bounding box center [280, 317] width 12 height 12
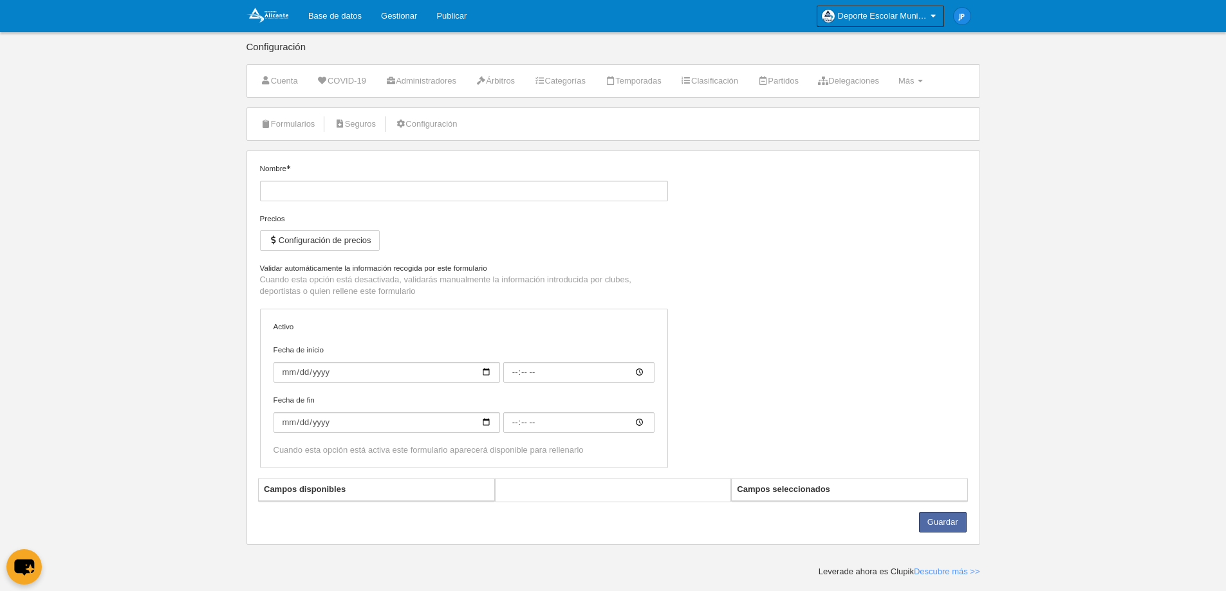
type input "Inscripción de jugador"
checkbox input "true"
type input "[DATE]"
type input "00:00"
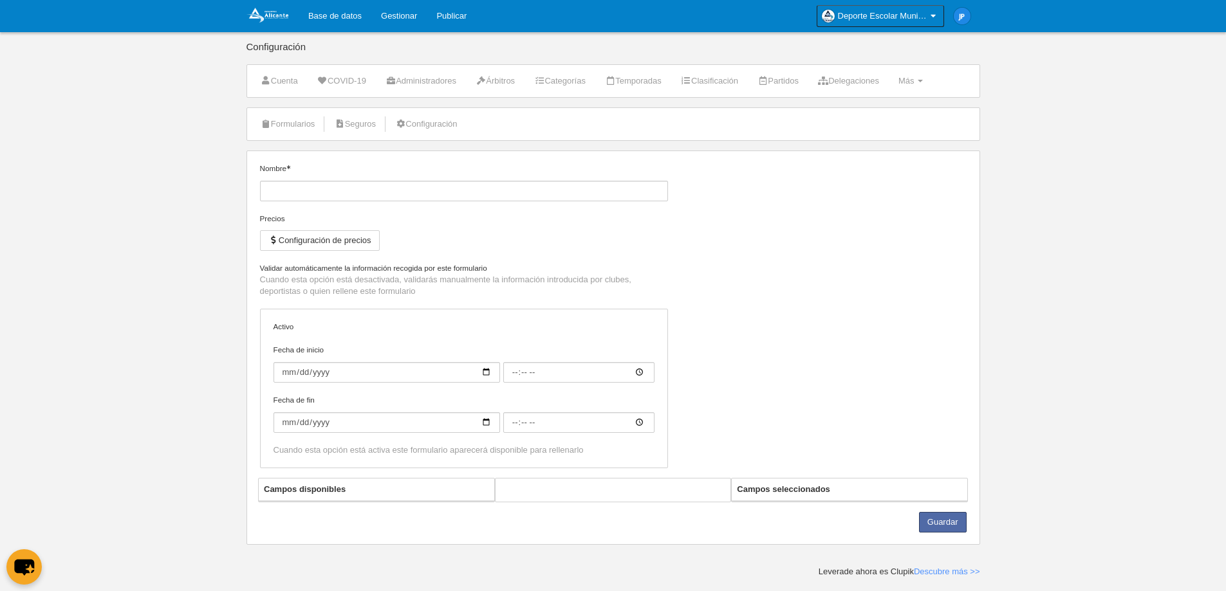
type input "[DATE]"
type input "00:00"
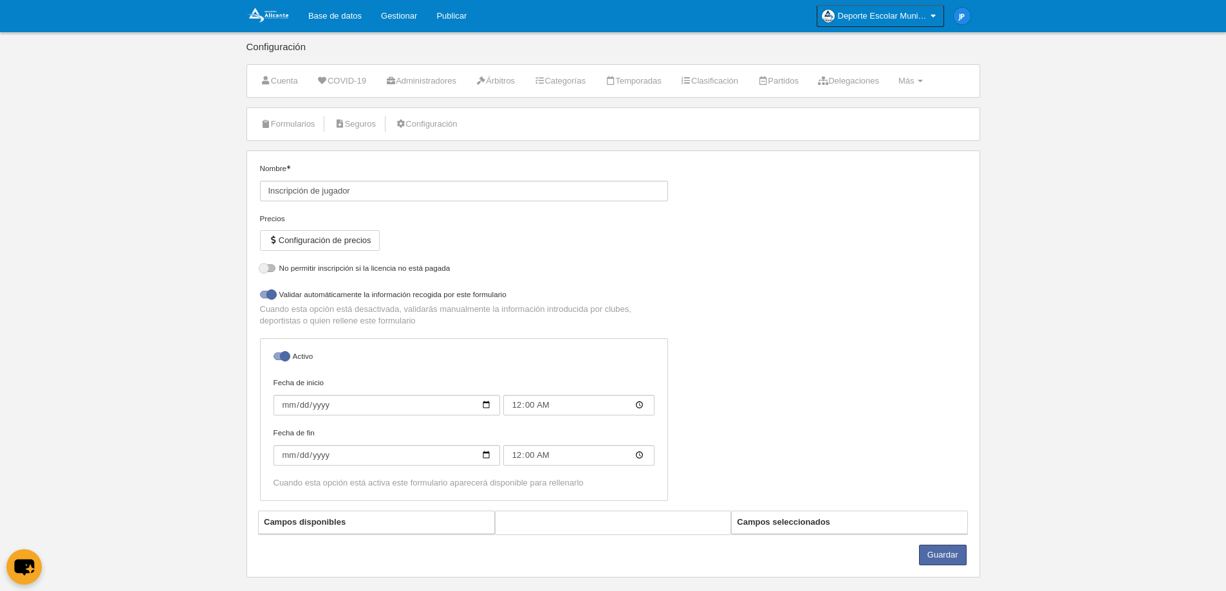
select select "selected"
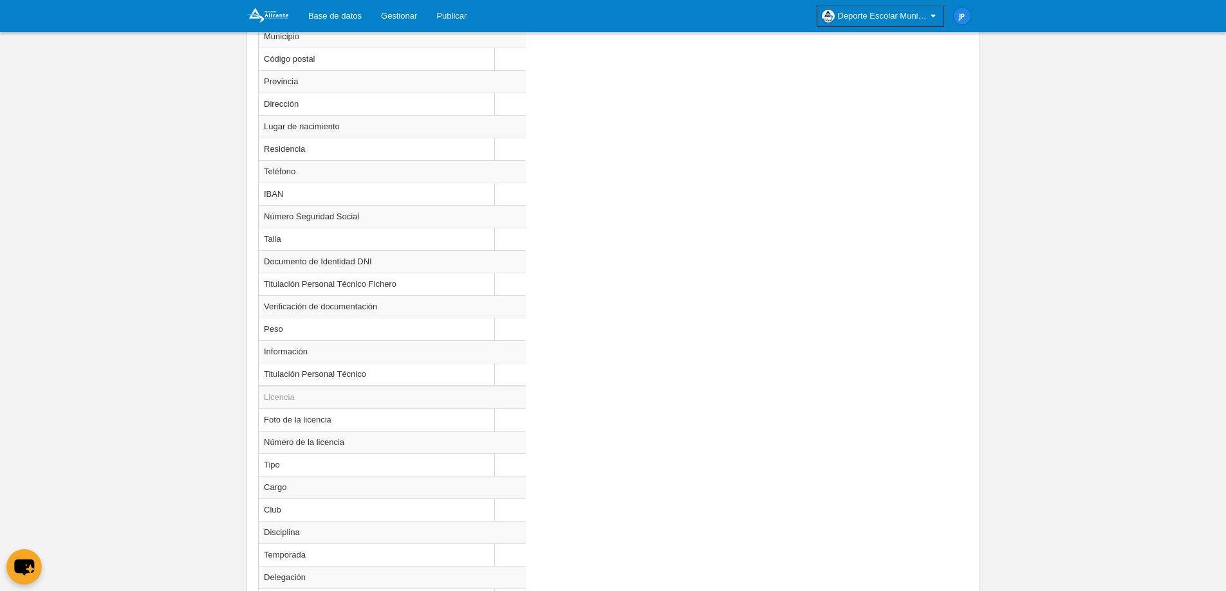
scroll to position [901, 0]
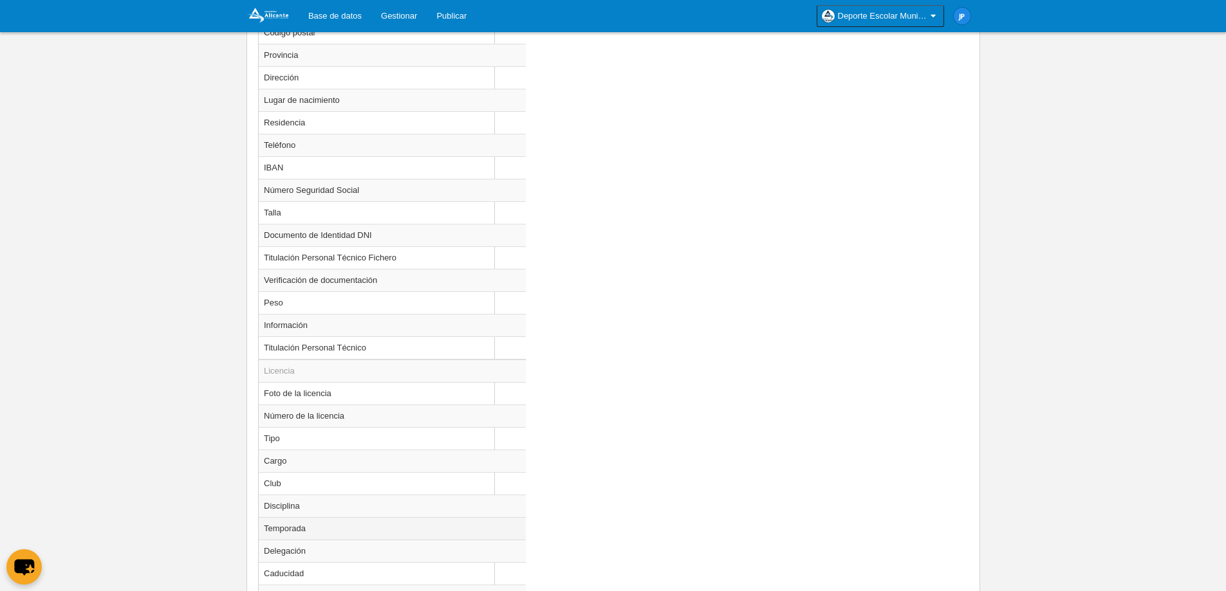
click at [407, 528] on td "Temporada" at bounding box center [392, 528] width 267 height 23
radio input "true"
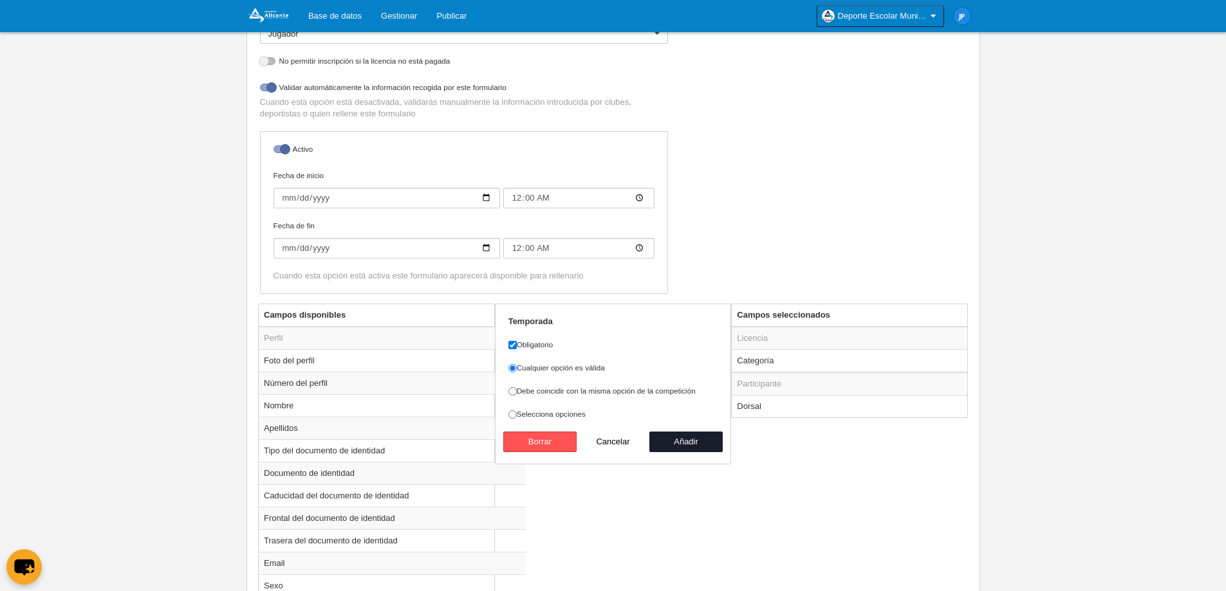
scroll to position [322, 0]
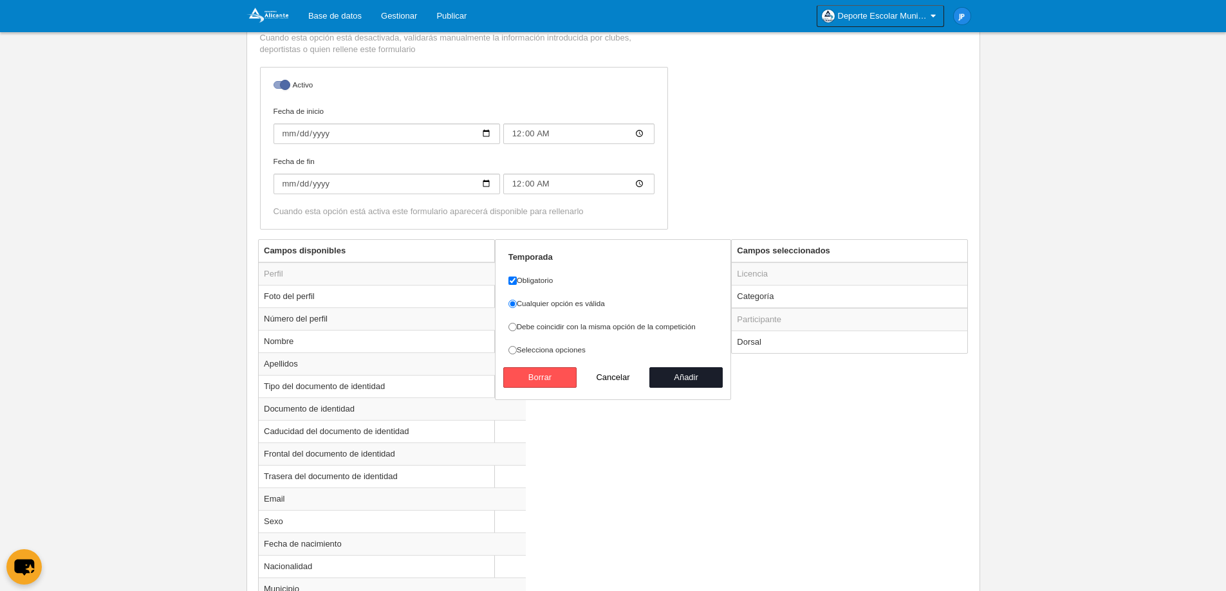
click at [540, 330] on label "Debe coincidir con la misma opción de la competición" at bounding box center [613, 327] width 210 height 12
click at [517, 330] on input "Debe coincidir con la misma opción de la competición" at bounding box center [512, 327] width 8 height 8
radio input "true"
click at [700, 374] on button "Añadir" at bounding box center [685, 377] width 73 height 21
radio input "false"
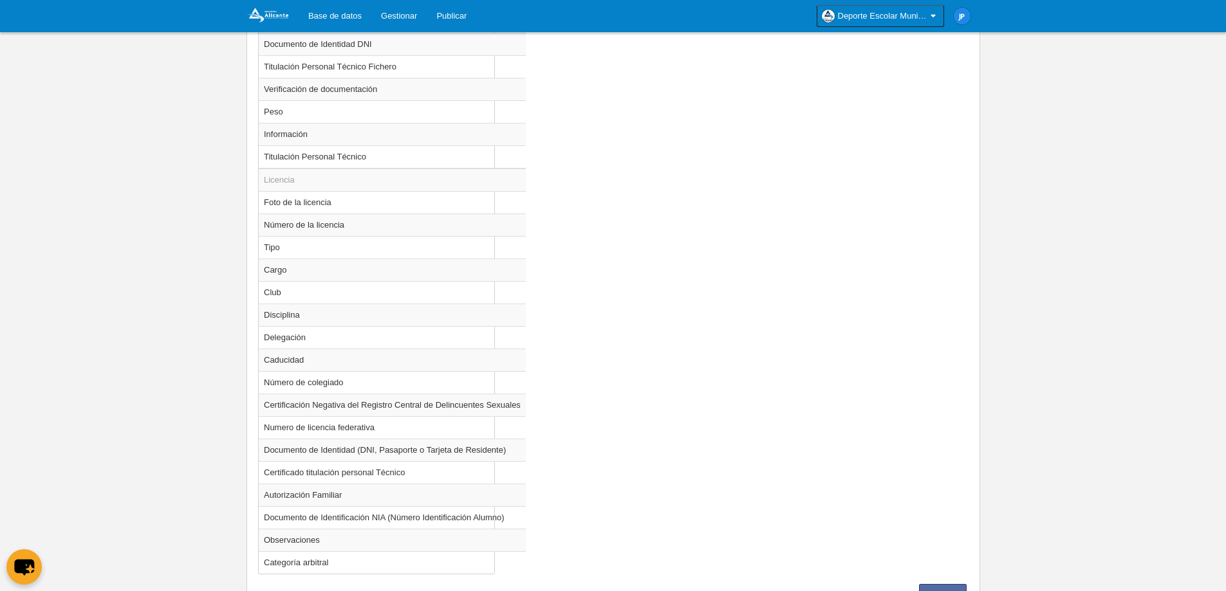
scroll to position [1150, 0]
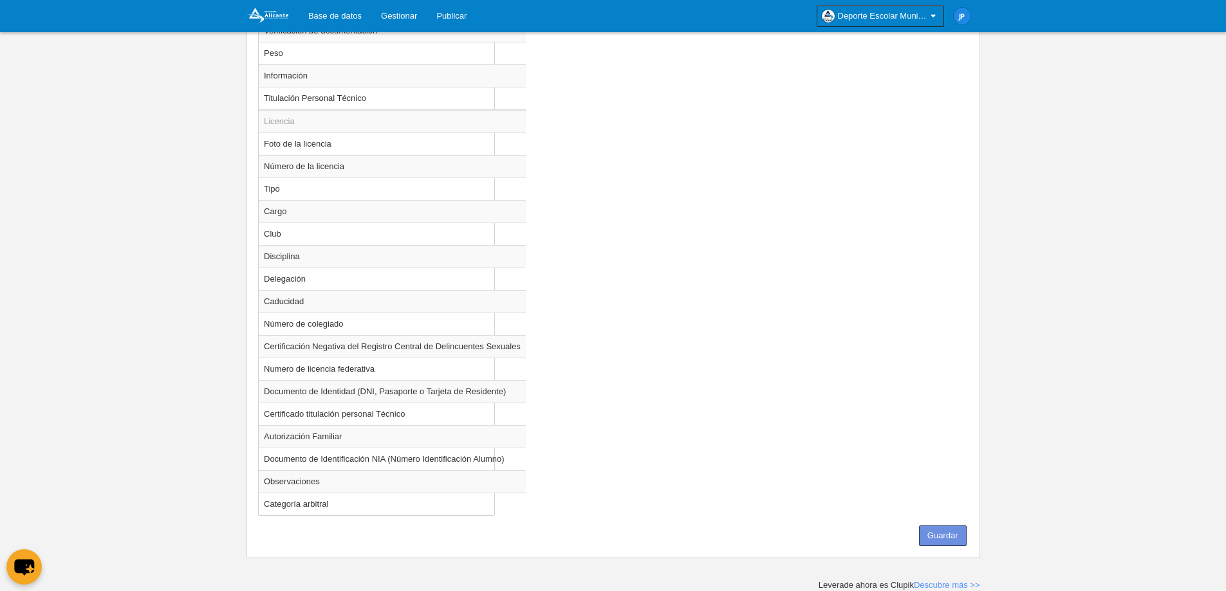
click at [928, 536] on button "Guardar" at bounding box center [943, 536] width 48 height 21
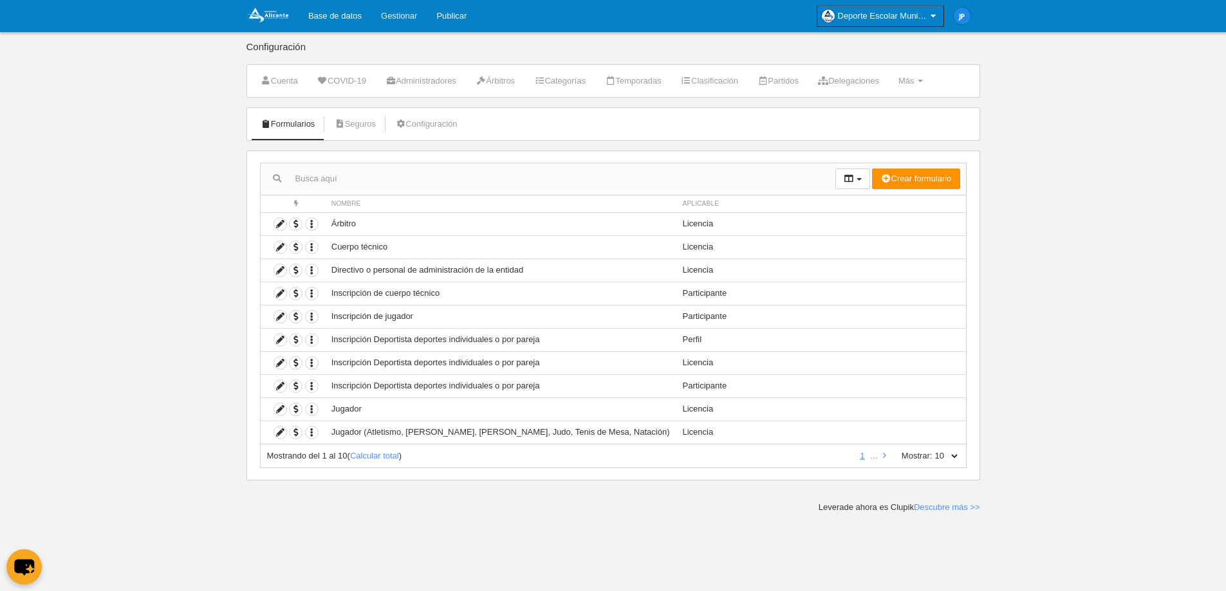
click at [394, 12] on link "Gestionar" at bounding box center [398, 16] width 55 height 32
